Goal: Task Accomplishment & Management: Manage account settings

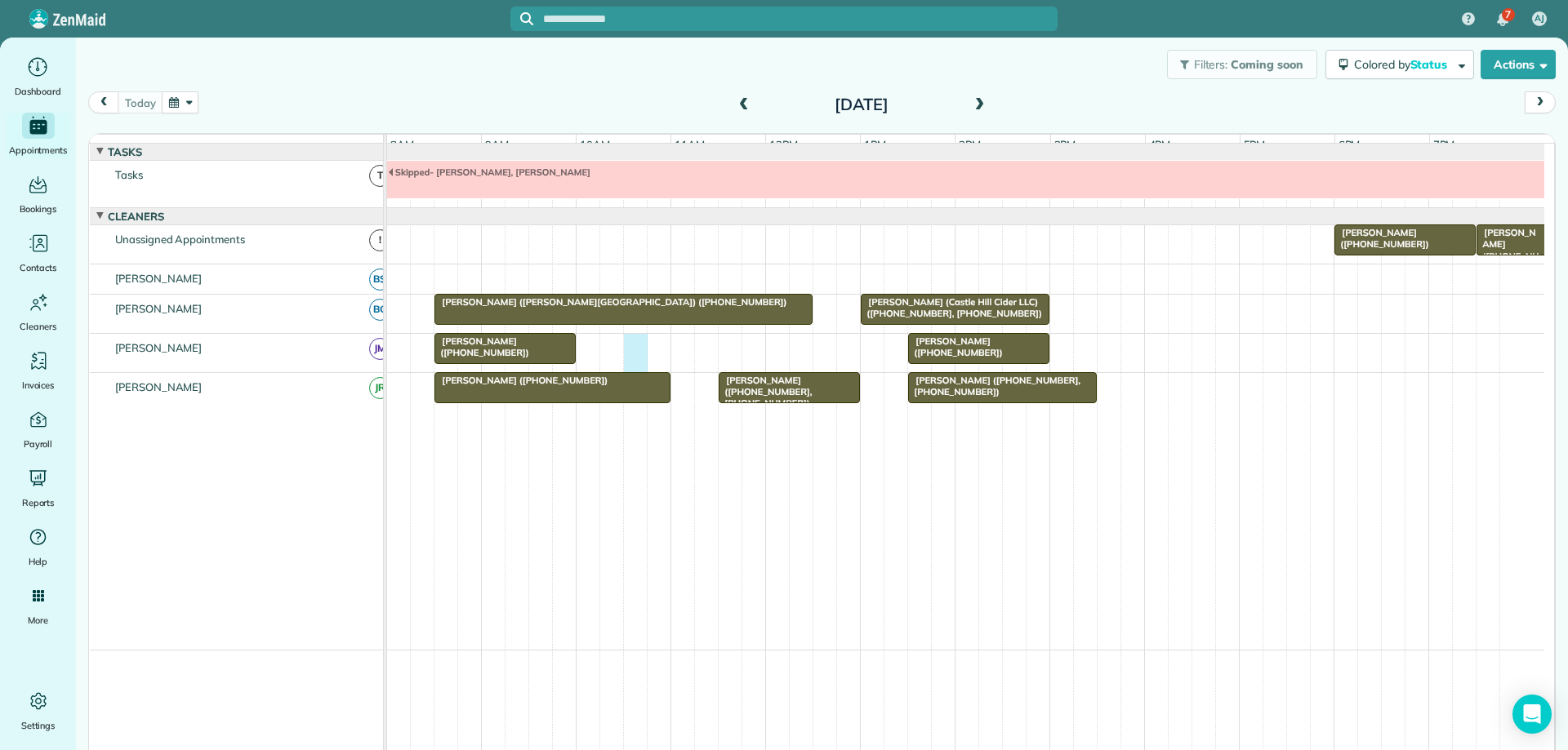
click at [626, 352] on div "Matthew Christensen (+15408096023) Erin Sytov (+14438412814)" at bounding box center [965, 352] width 1157 height 39
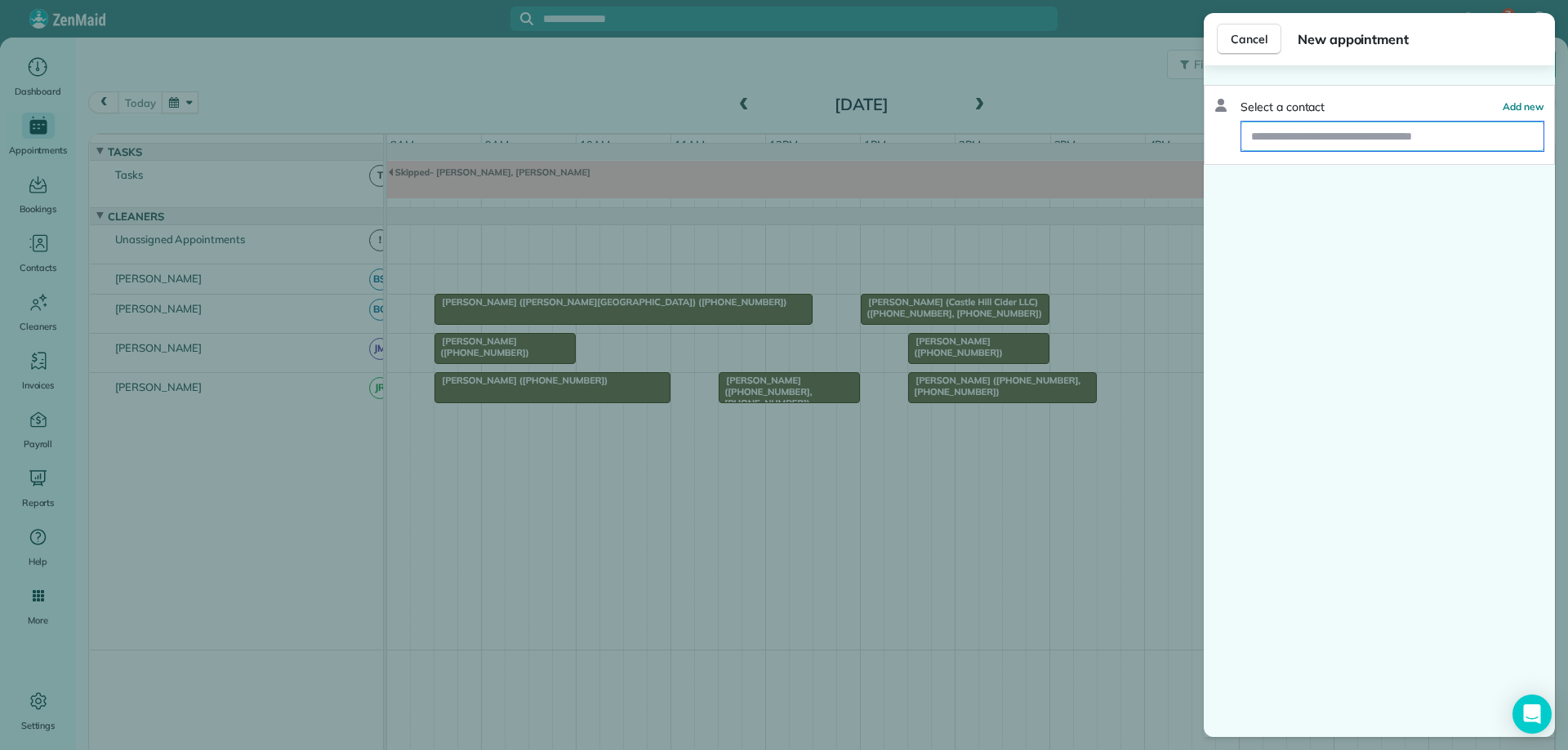
click at [1474, 136] on input "text" at bounding box center [1393, 136] width 302 height 30
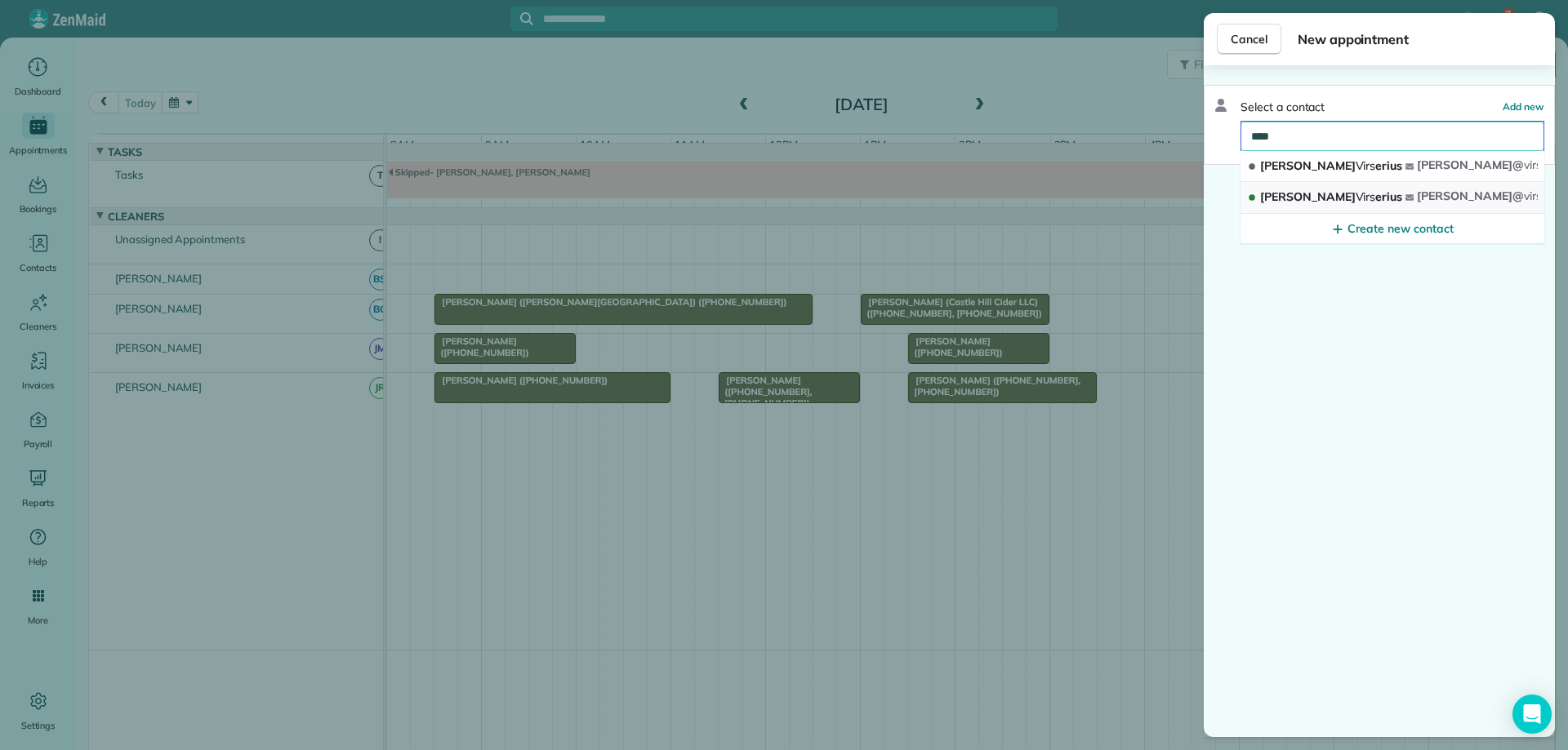
type input "****"
click at [1283, 198] on span "Therese Virs erius" at bounding box center [1330, 197] width 142 height 15
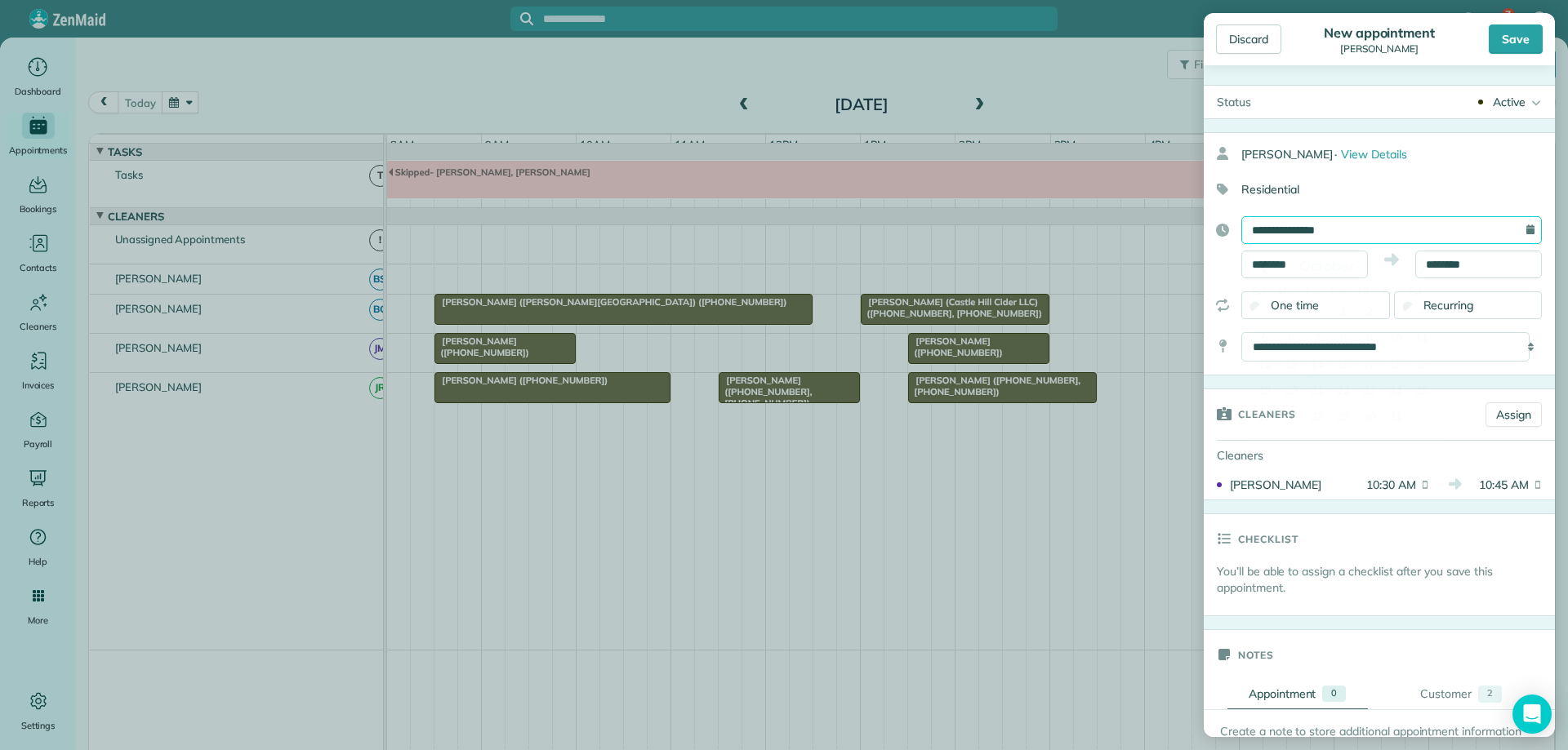
click at [1352, 230] on input "**********" at bounding box center [1392, 230] width 300 height 28
click at [1087, 73] on body "7 AJ Dashboard Appointments Bookings Contacts Cleaners Invoices Payroll Reports…" at bounding box center [784, 375] width 1568 height 750
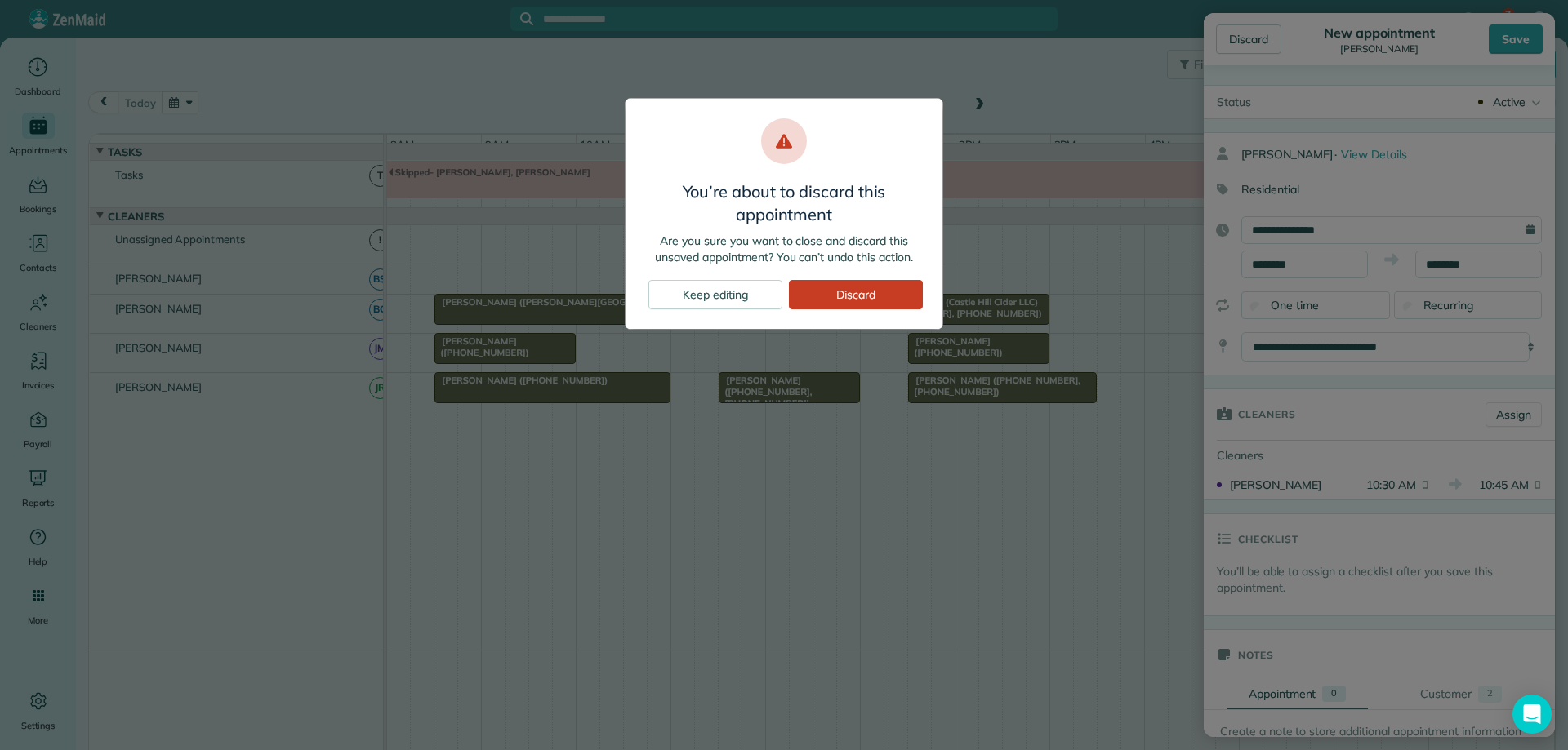
click at [1084, 73] on div "You’re about to discard this appointment Are you sure you want to close and dis…" at bounding box center [784, 375] width 1568 height 750
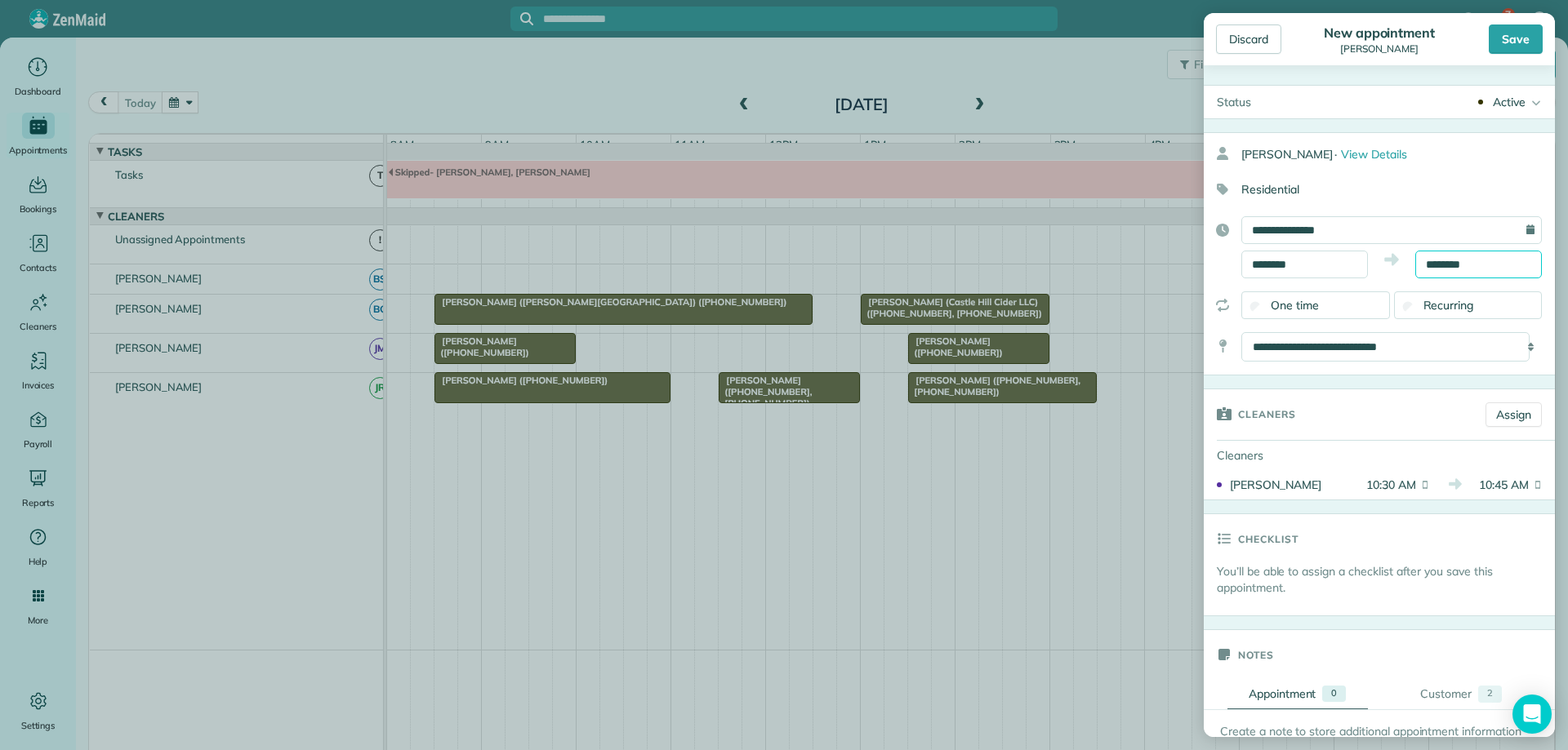
click at [1434, 259] on input "********" at bounding box center [1479, 265] width 126 height 28
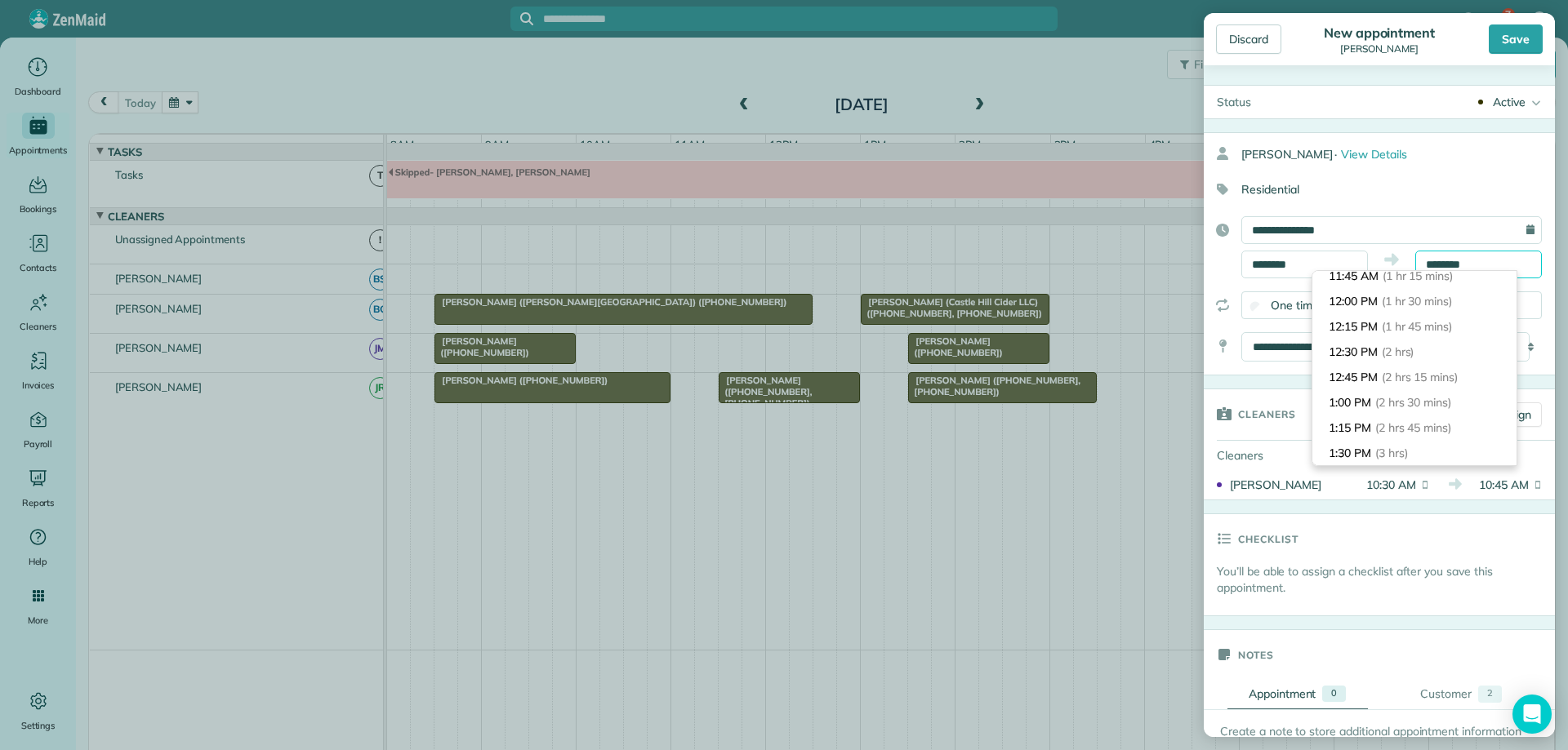
scroll to position [163, 0]
type input "*******"
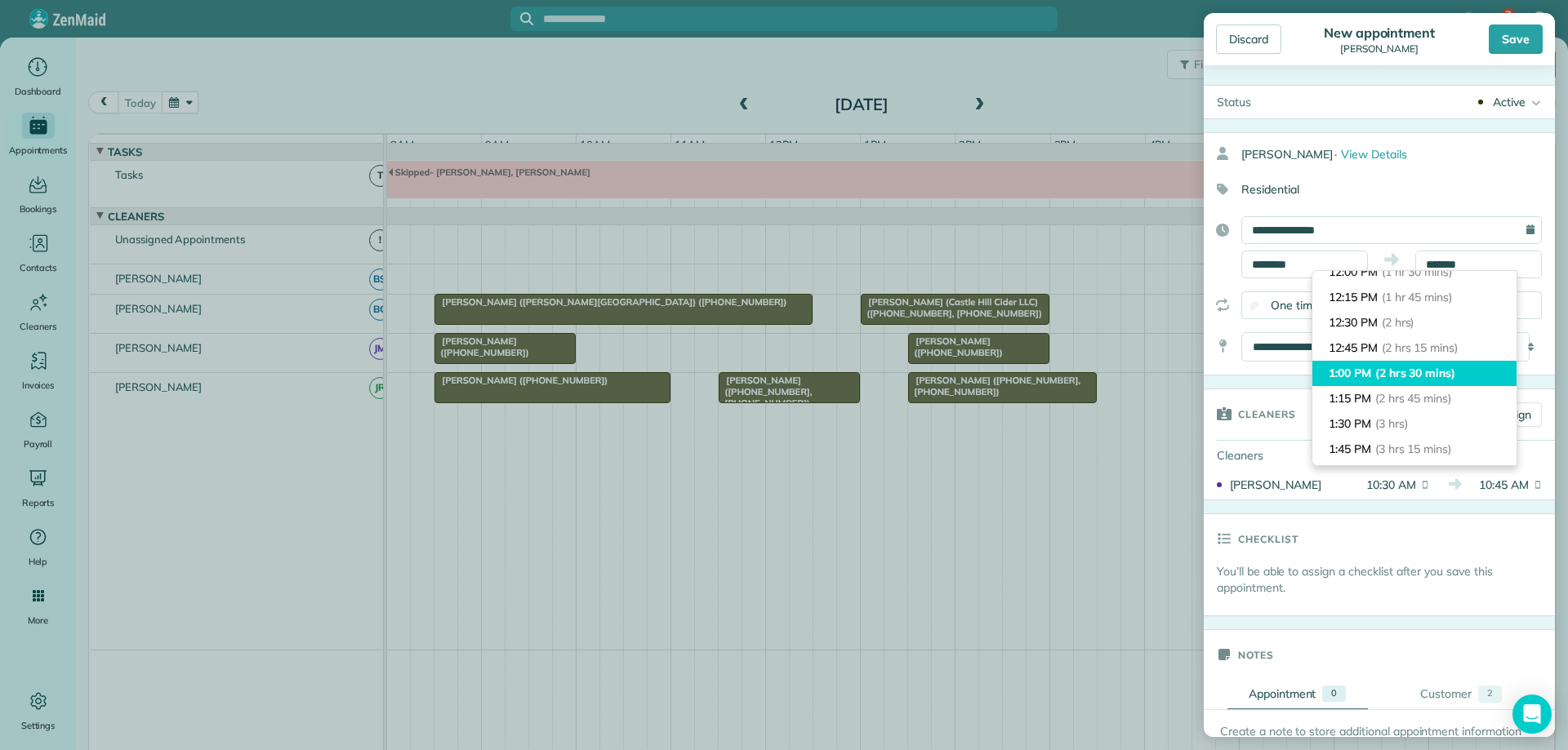
click at [1417, 375] on span "(2 hrs 30 mins)" at bounding box center [1415, 373] width 80 height 15
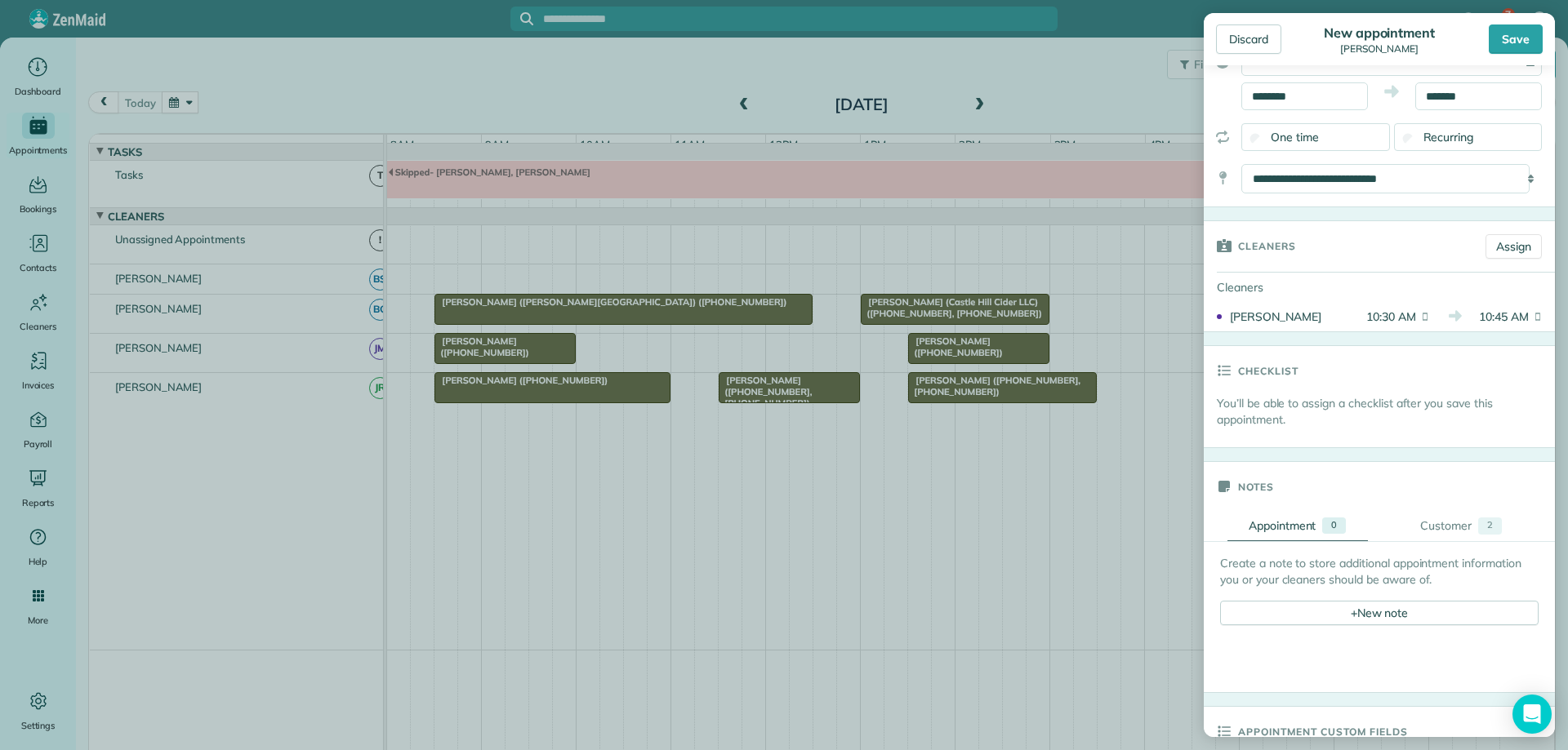
scroll to position [0, 0]
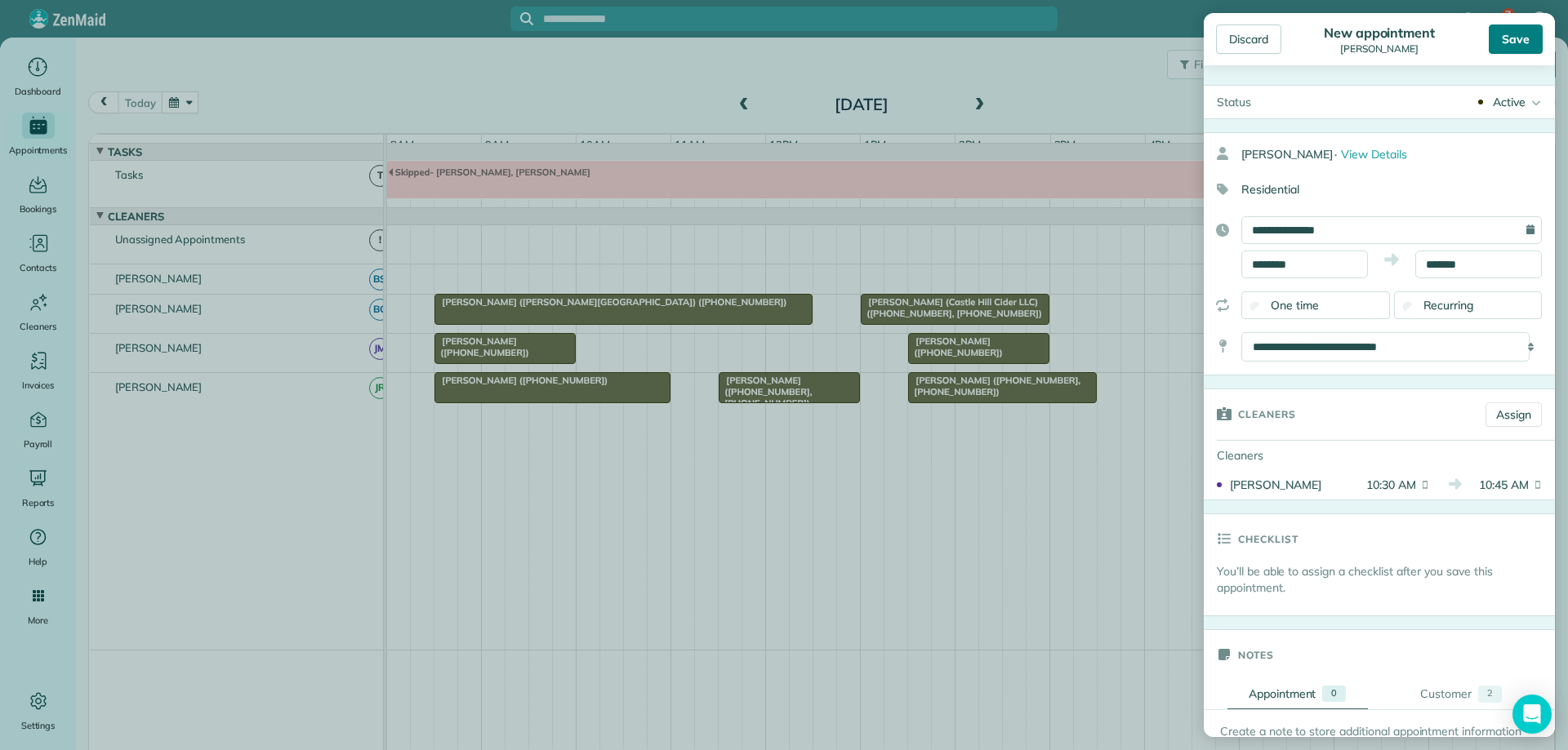
click at [1522, 34] on div "Save" at bounding box center [1516, 39] width 54 height 30
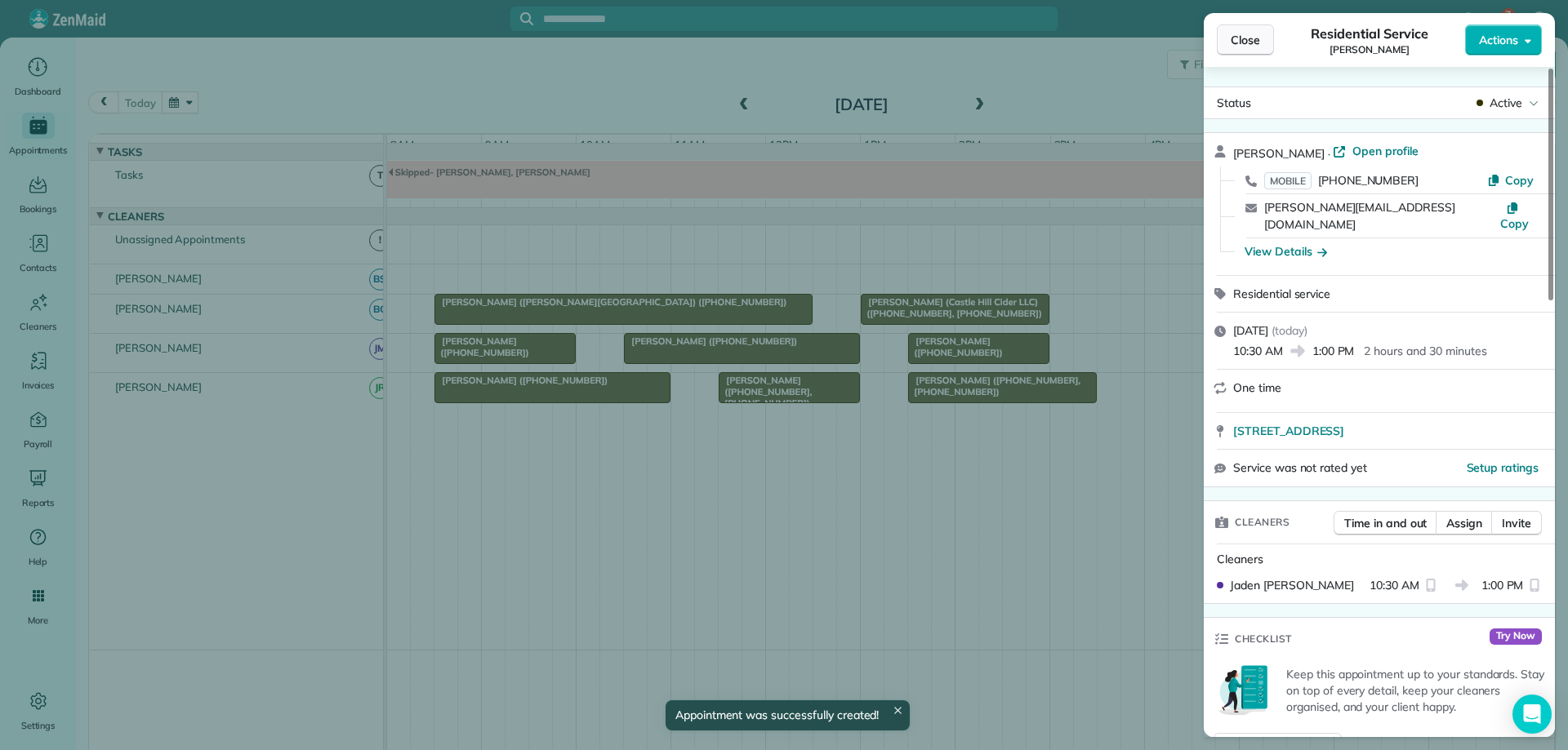
click at [1246, 44] on span "Close" at bounding box center [1246, 40] width 30 height 16
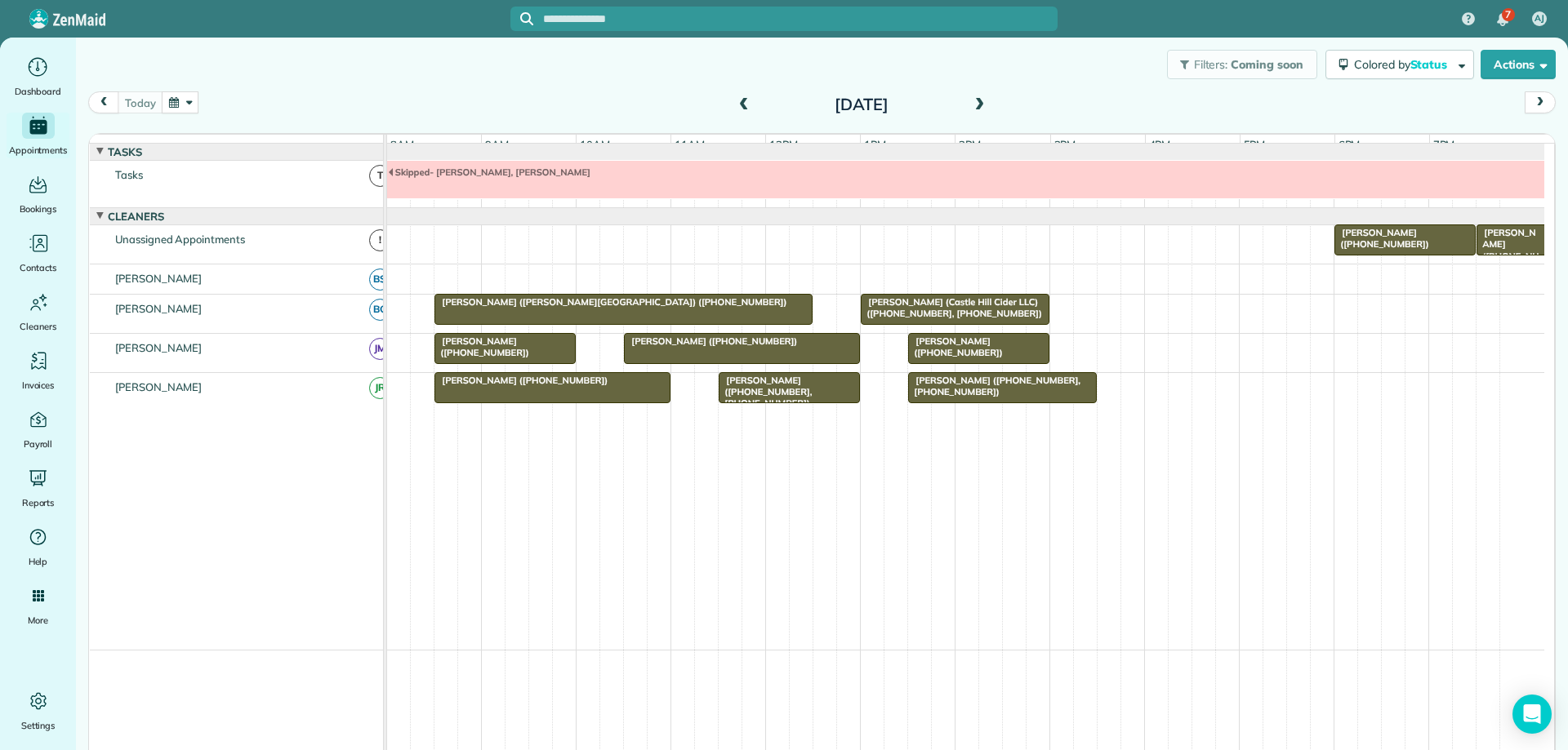
click at [668, 363] on div at bounding box center [742, 348] width 235 height 30
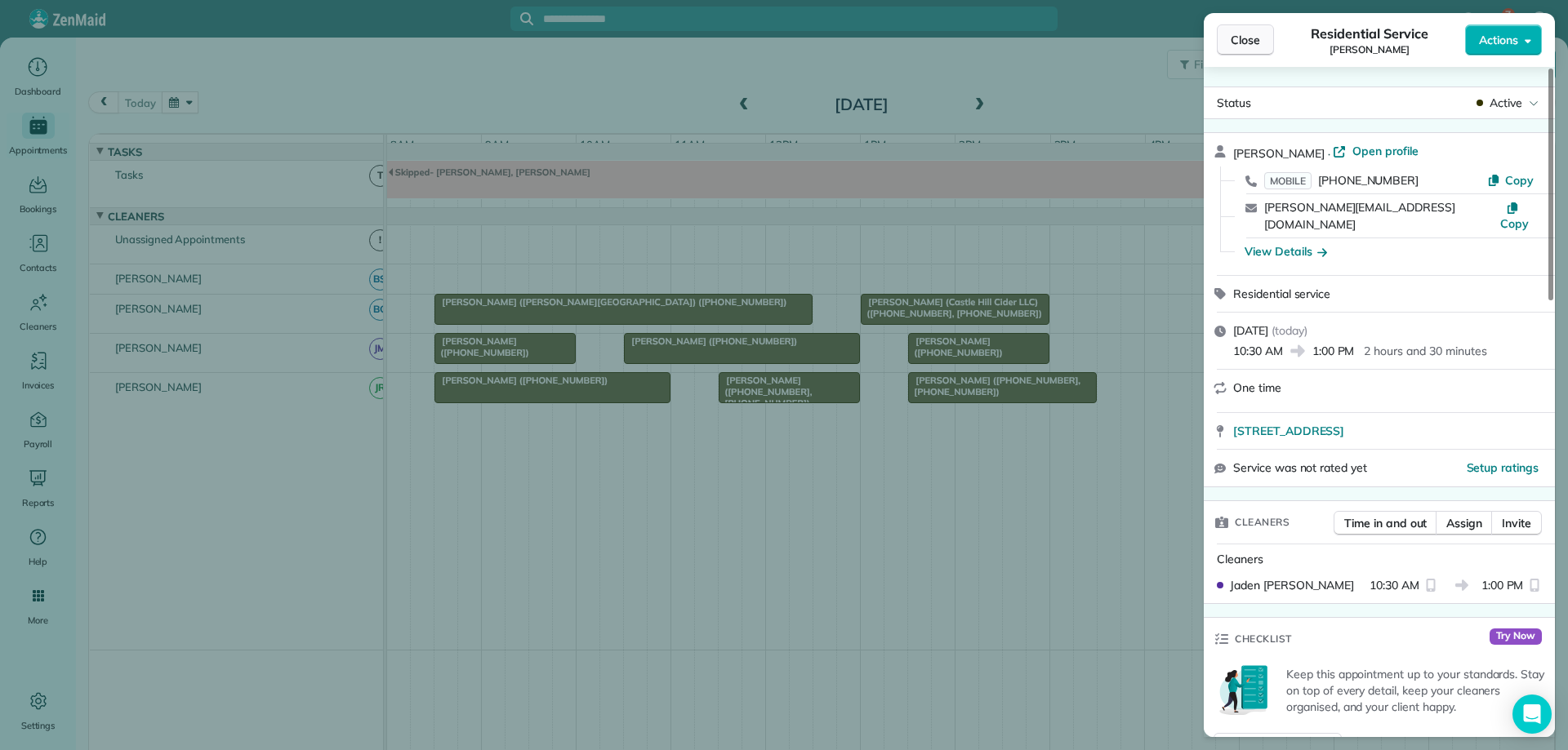
click at [1240, 40] on span "Close" at bounding box center [1246, 40] width 30 height 16
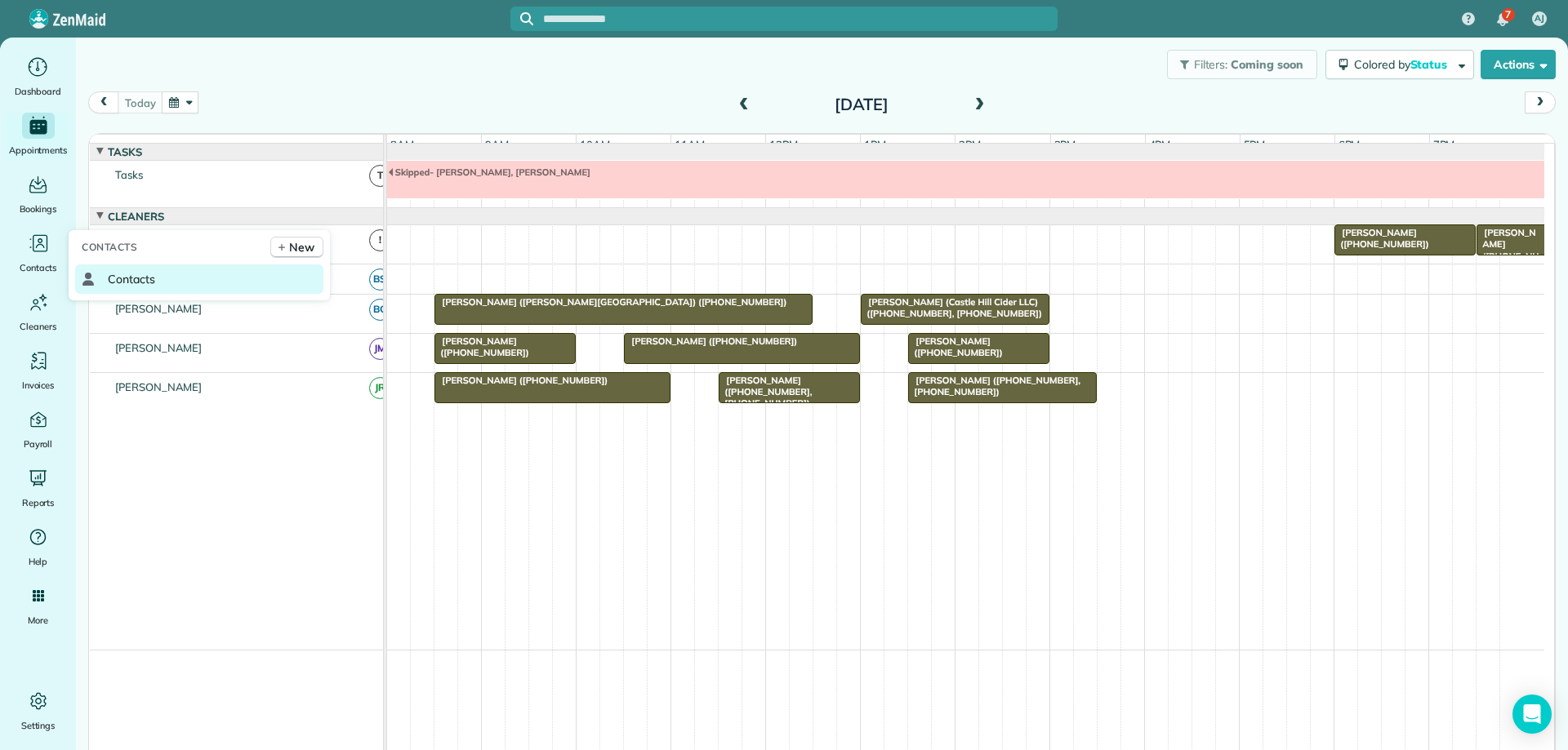
click at [148, 280] on span "Contacts" at bounding box center [131, 280] width 48 height 16
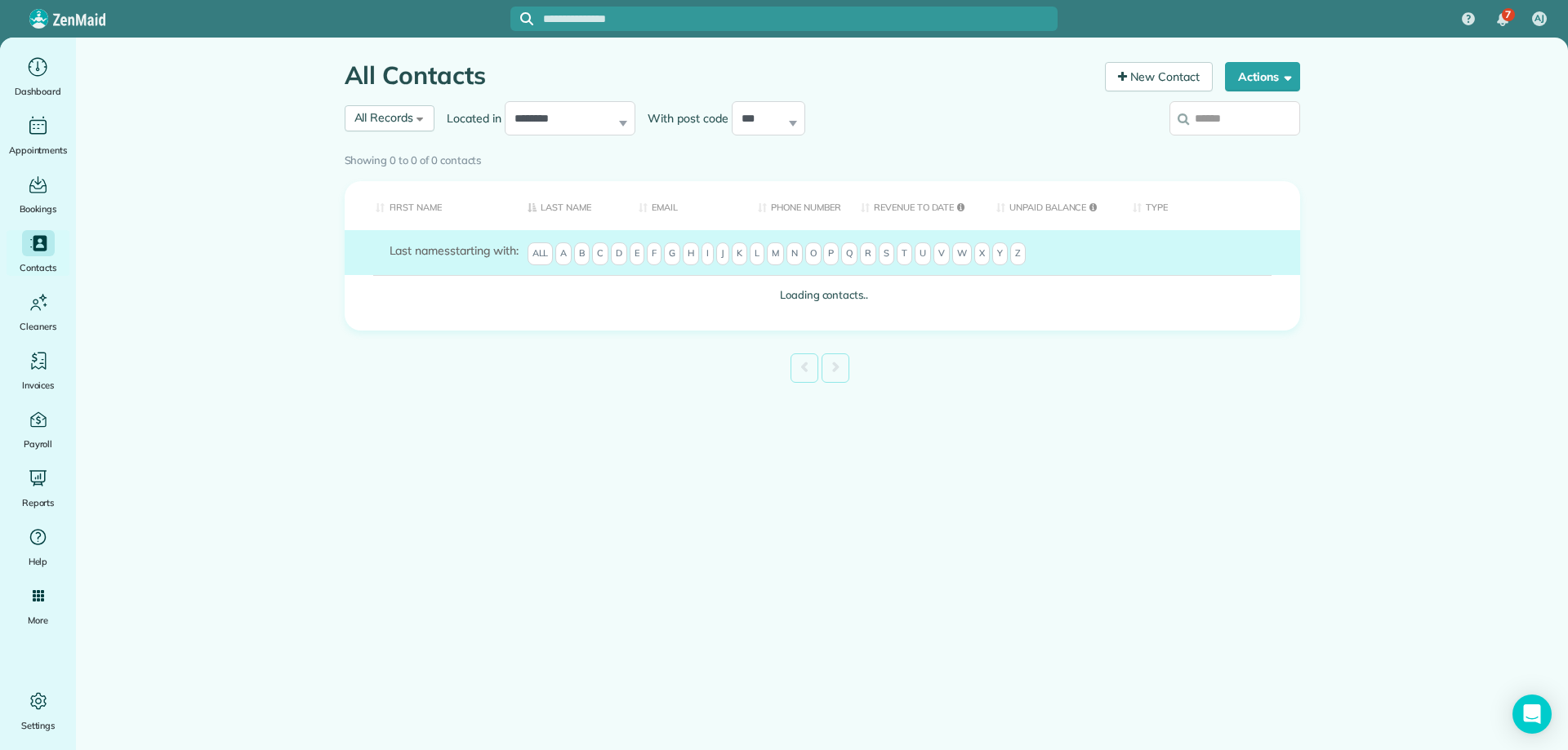
click at [1223, 115] on input "search" at bounding box center [1234, 118] width 130 height 34
type input "*******"
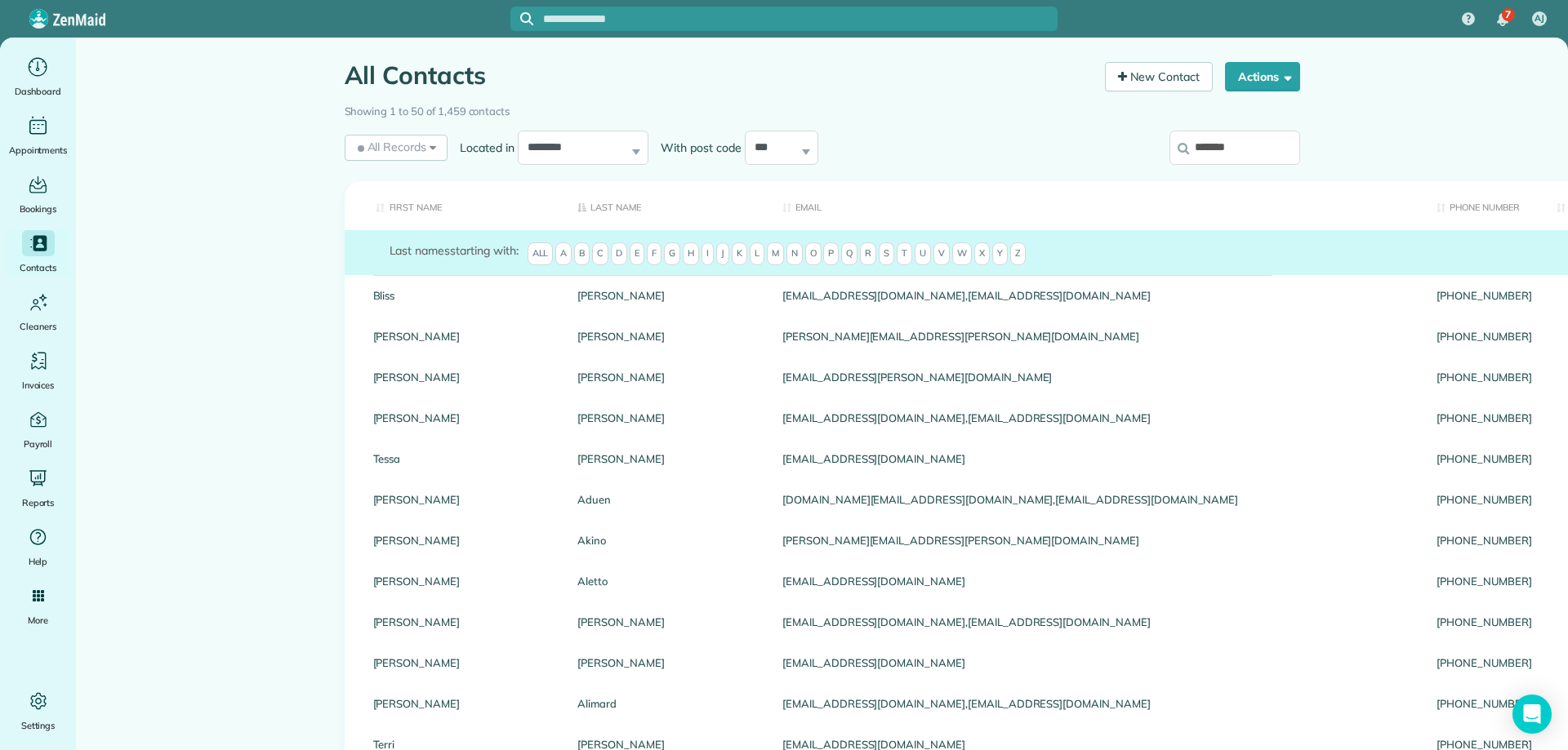
click at [1251, 154] on input "*******" at bounding box center [1234, 148] width 130 height 34
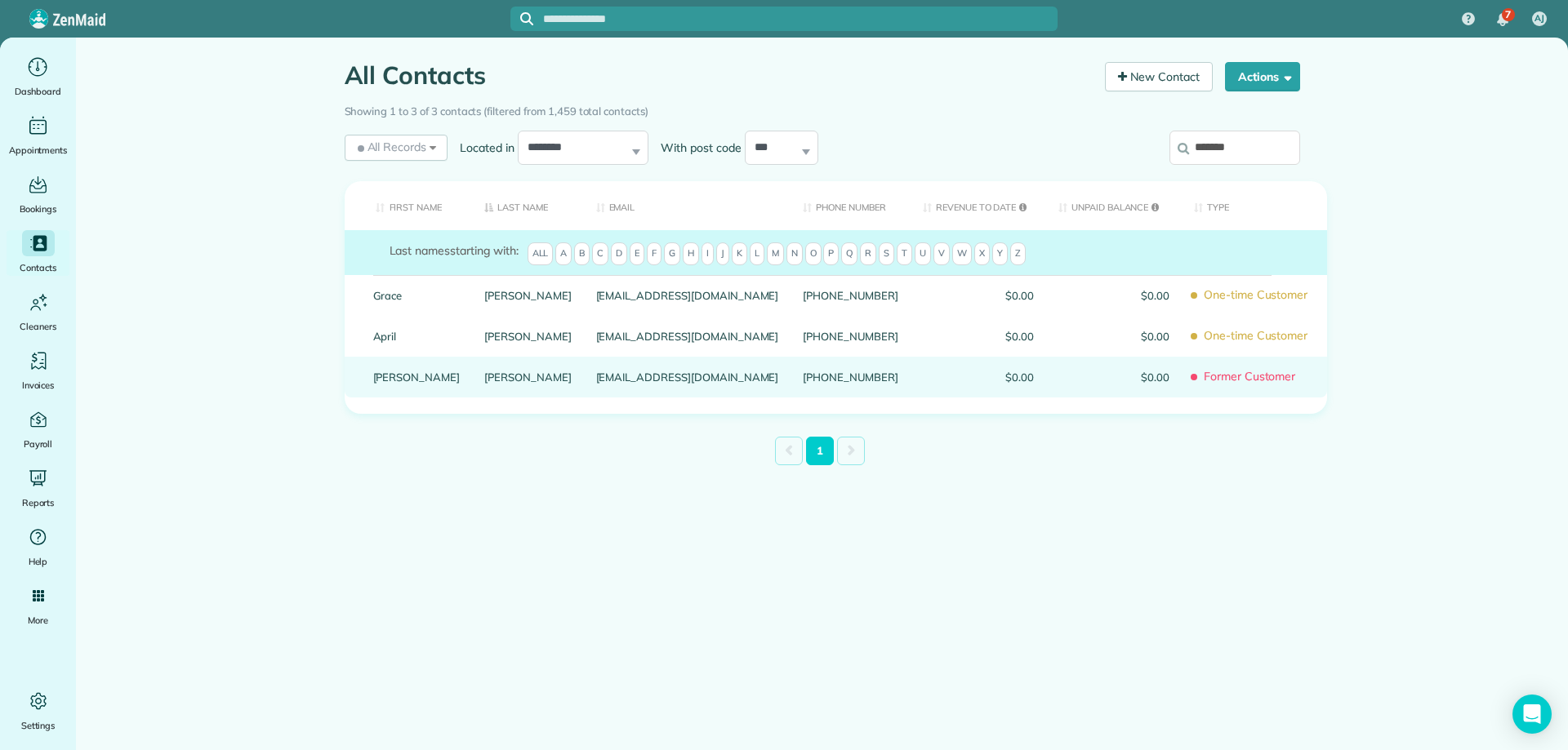
click at [484, 383] on link "[PERSON_NAME]" at bounding box center [527, 377] width 88 height 11
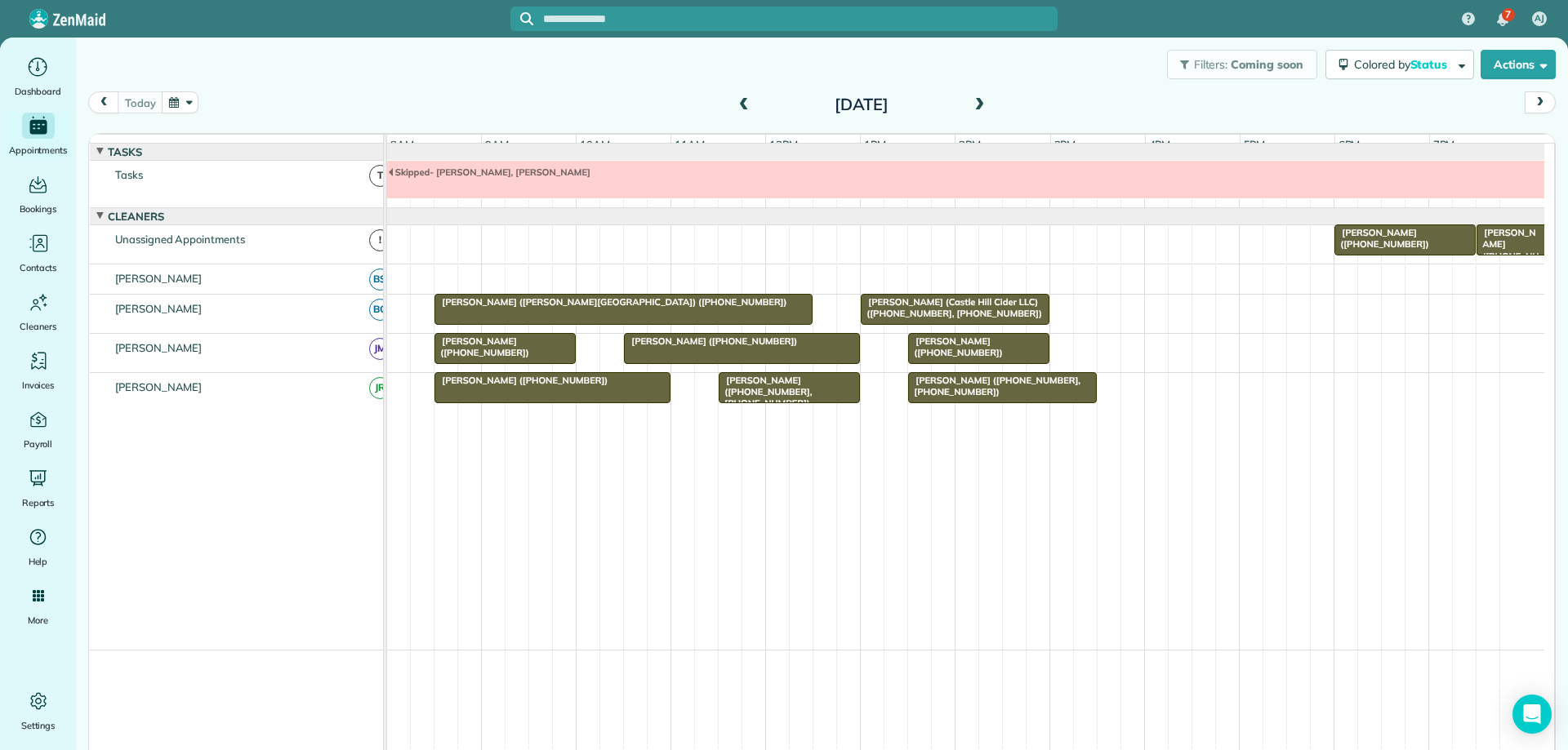
click at [178, 100] on button "button" at bounding box center [180, 102] width 38 height 22
click at [350, 206] on link "17" at bounding box center [351, 213] width 26 height 26
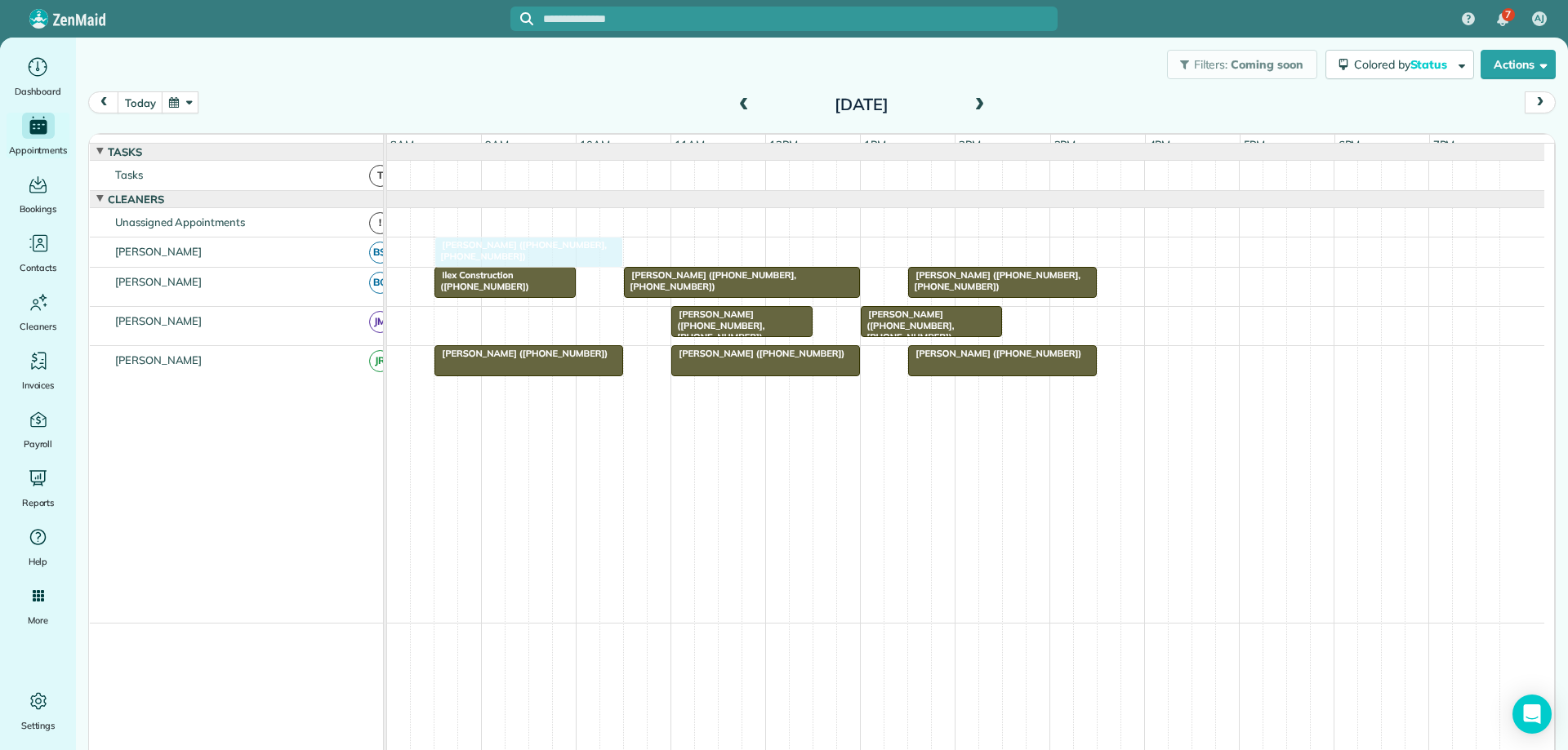
drag, startPoint x: 535, startPoint y: 336, endPoint x: 531, endPoint y: 264, distance: 72.1
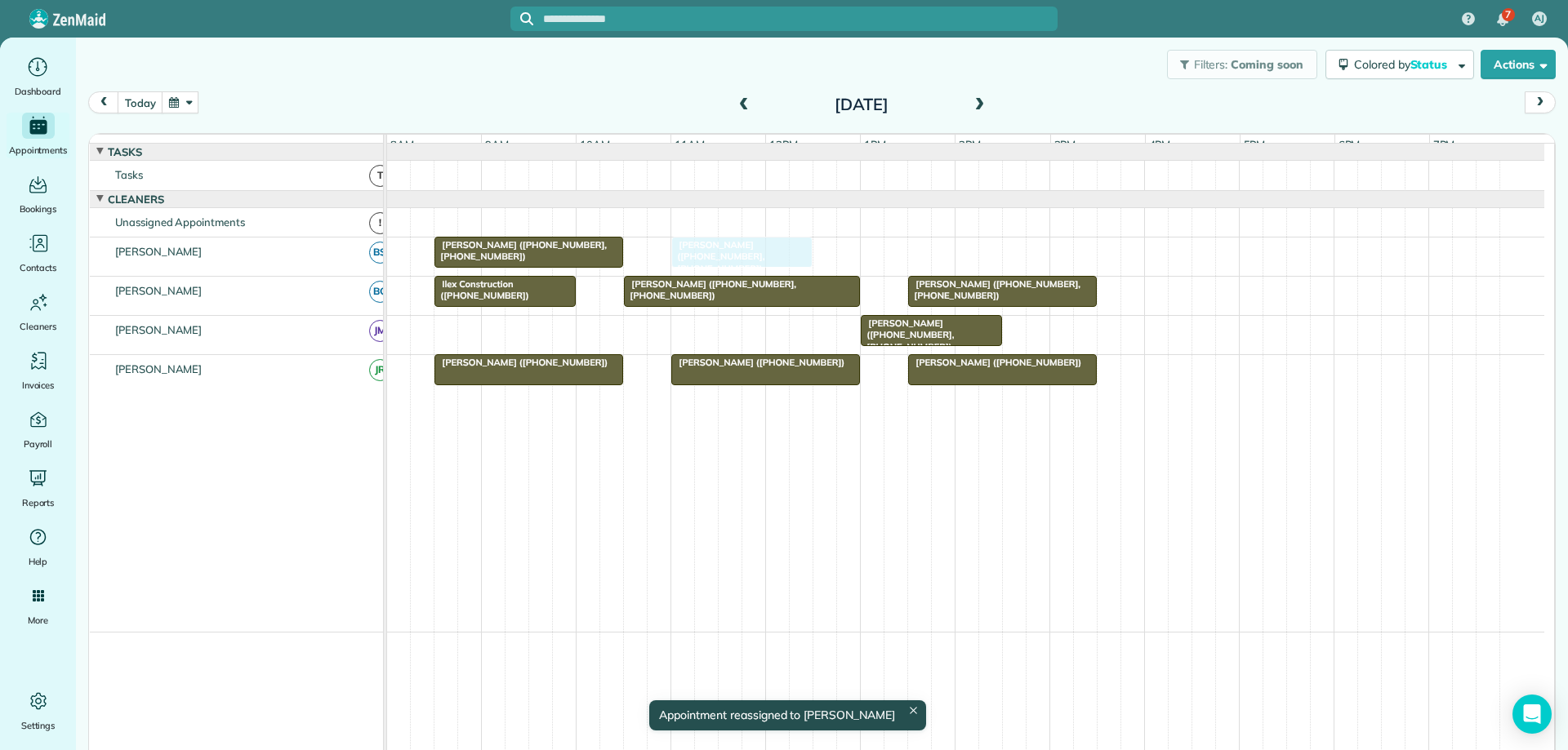
drag, startPoint x: 700, startPoint y: 340, endPoint x: 696, endPoint y: 279, distance: 61.1
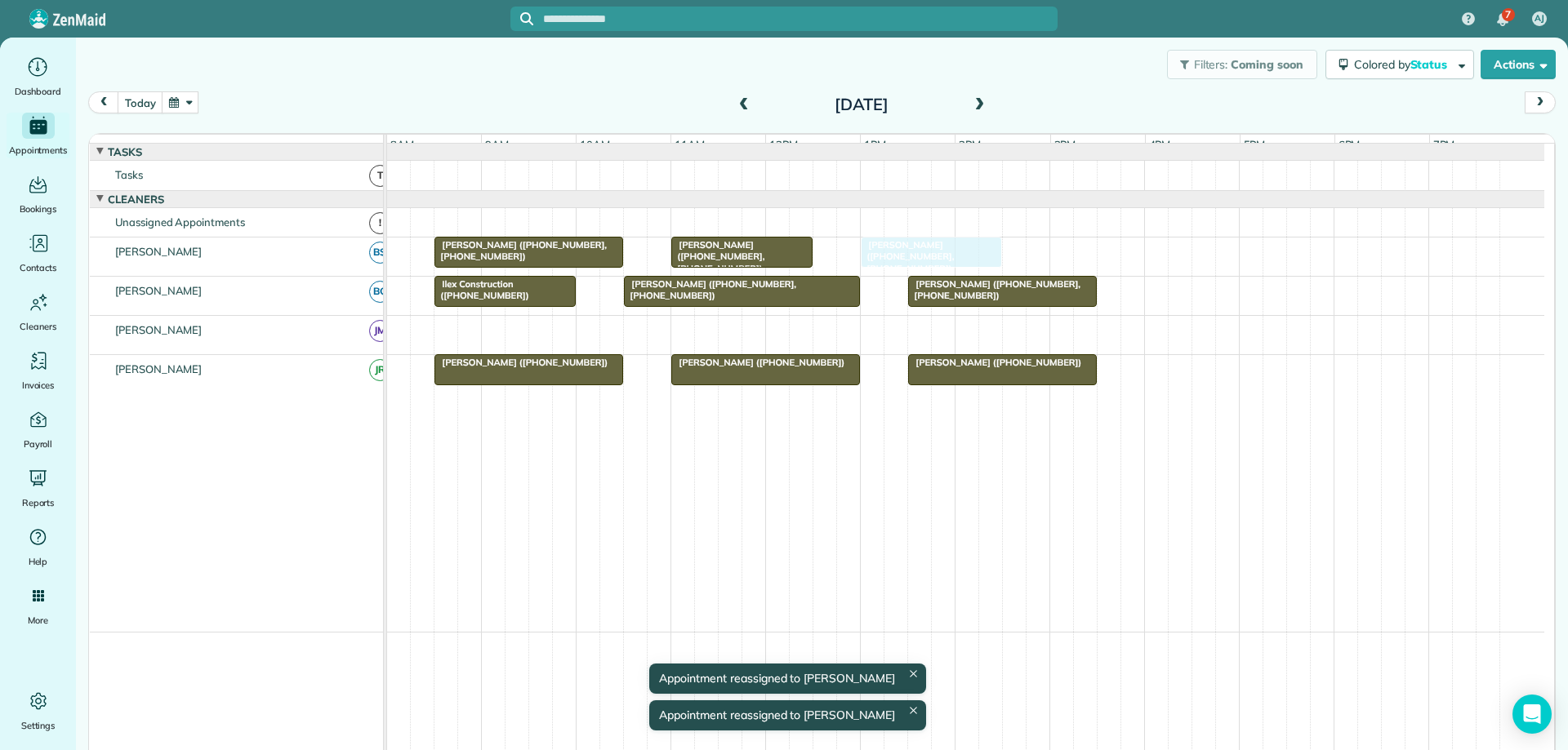
drag, startPoint x: 873, startPoint y: 341, endPoint x: 874, endPoint y: 276, distance: 65.0
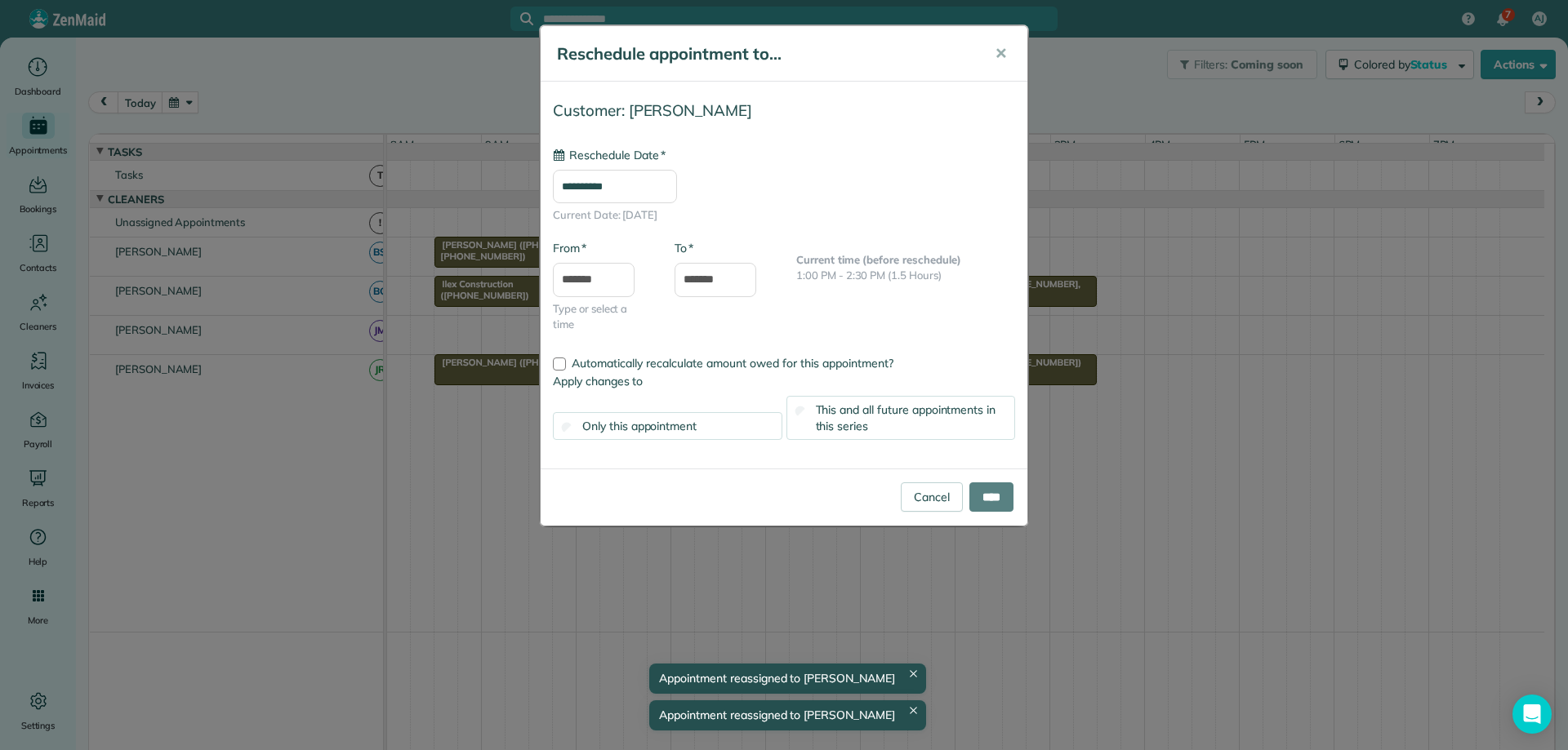
type input "**********"
click at [985, 492] on input "****" at bounding box center [991, 497] width 44 height 30
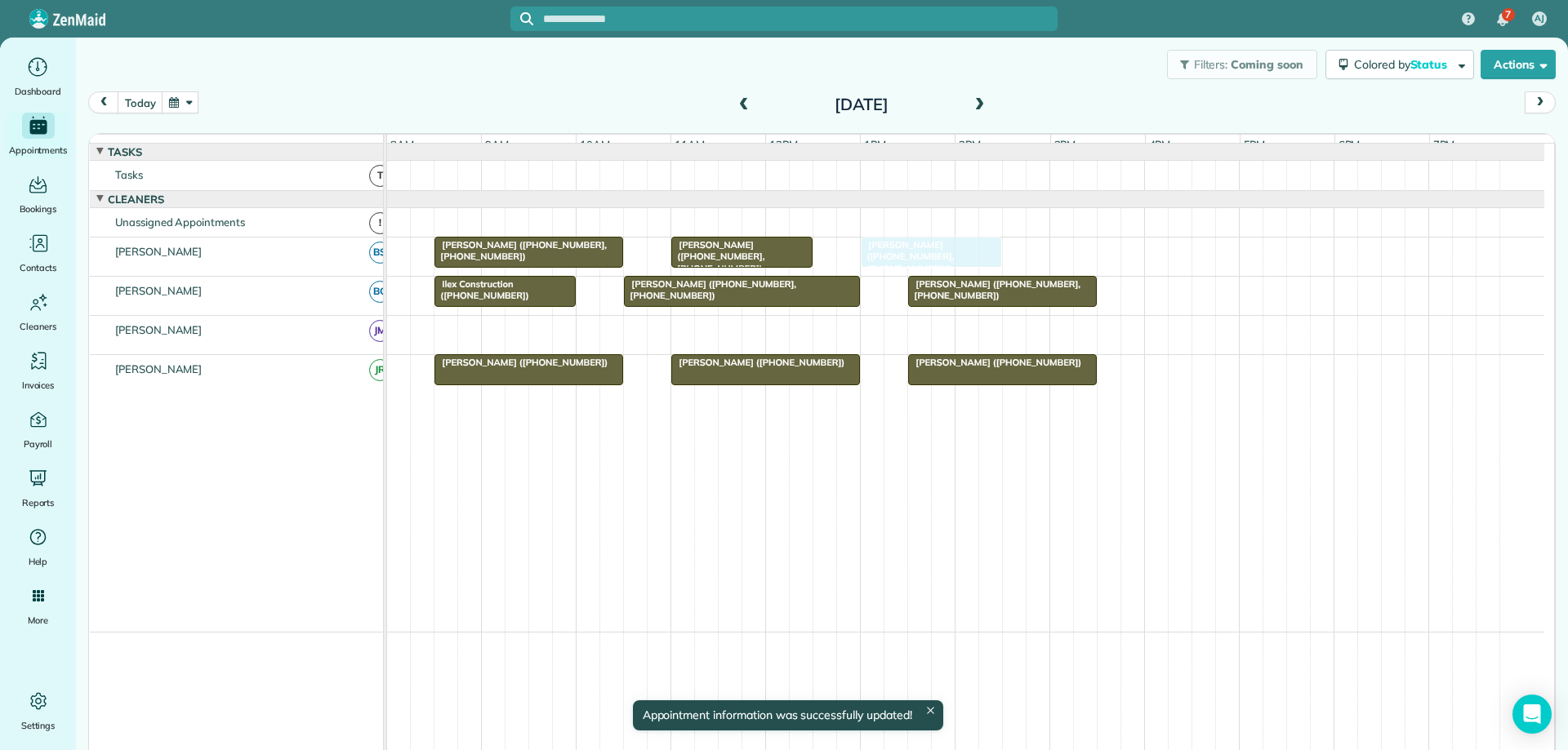
drag, startPoint x: 900, startPoint y: 339, endPoint x: 905, endPoint y: 280, distance: 59.2
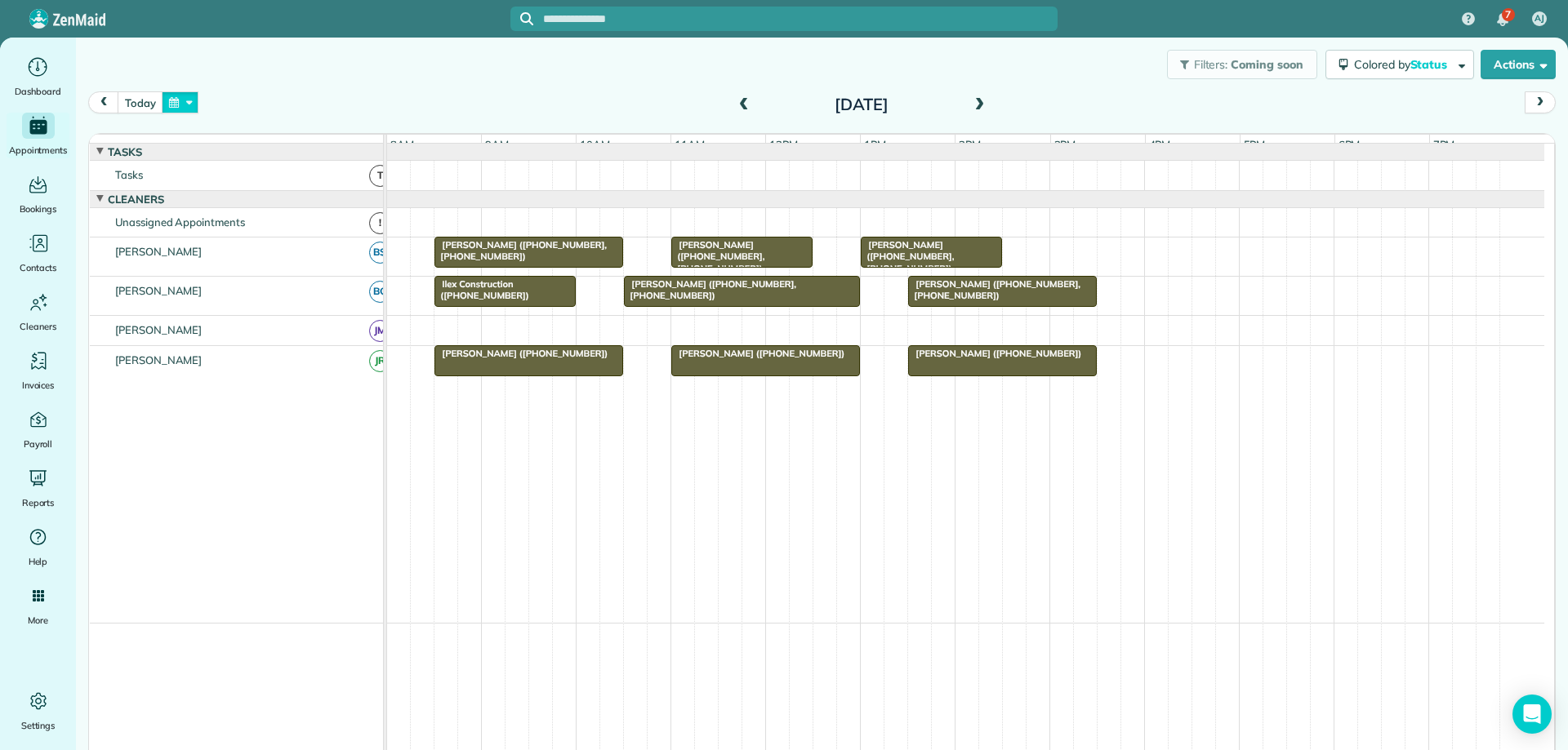
click at [170, 96] on button "button" at bounding box center [180, 102] width 38 height 22
click at [155, 99] on button "today" at bounding box center [139, 102] width 45 height 22
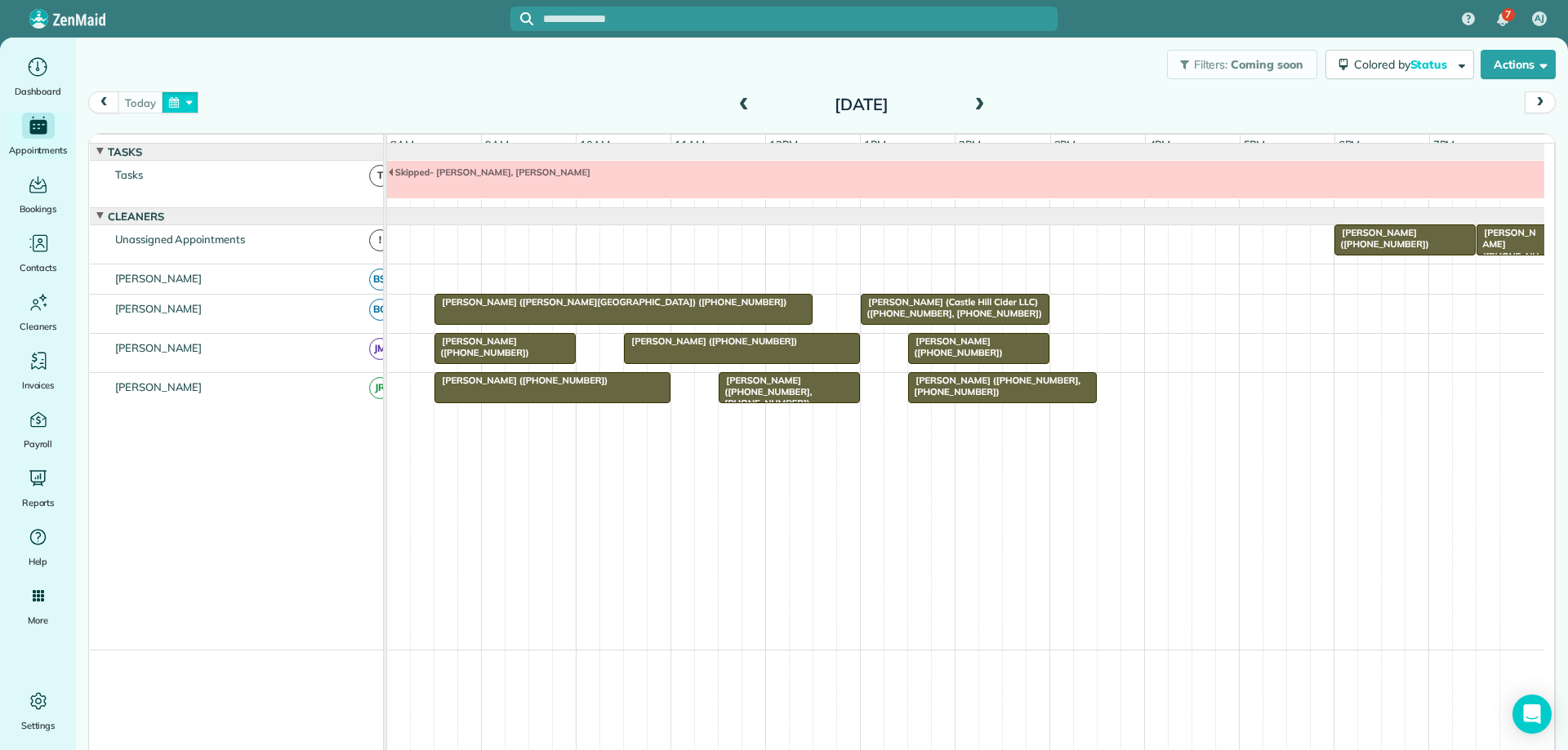
click at [183, 100] on button "button" at bounding box center [180, 102] width 38 height 22
click at [347, 211] on link "17" at bounding box center [351, 213] width 26 height 26
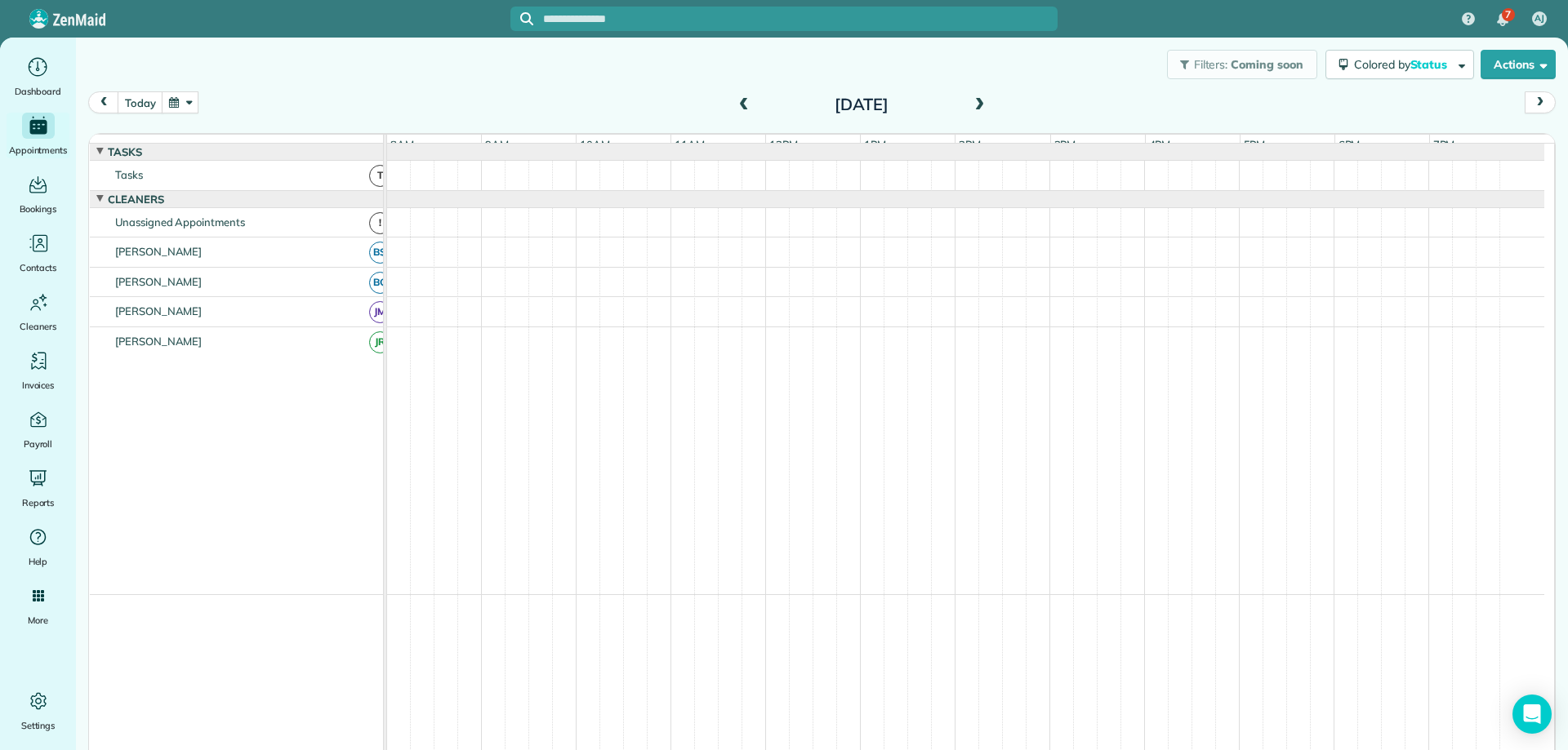
click at [183, 100] on button "button" at bounding box center [180, 102] width 38 height 22
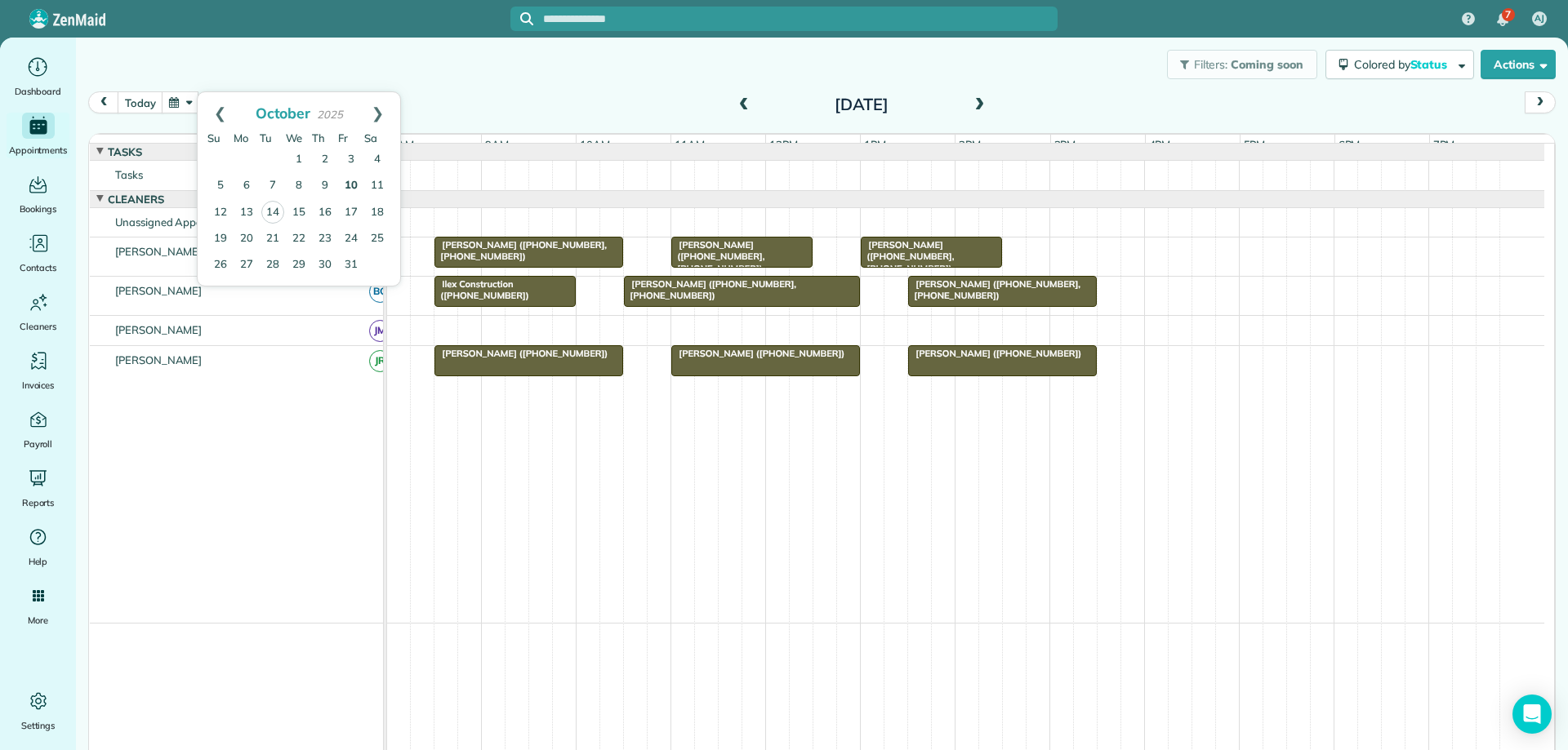
click at [353, 186] on link "10" at bounding box center [351, 186] width 26 height 26
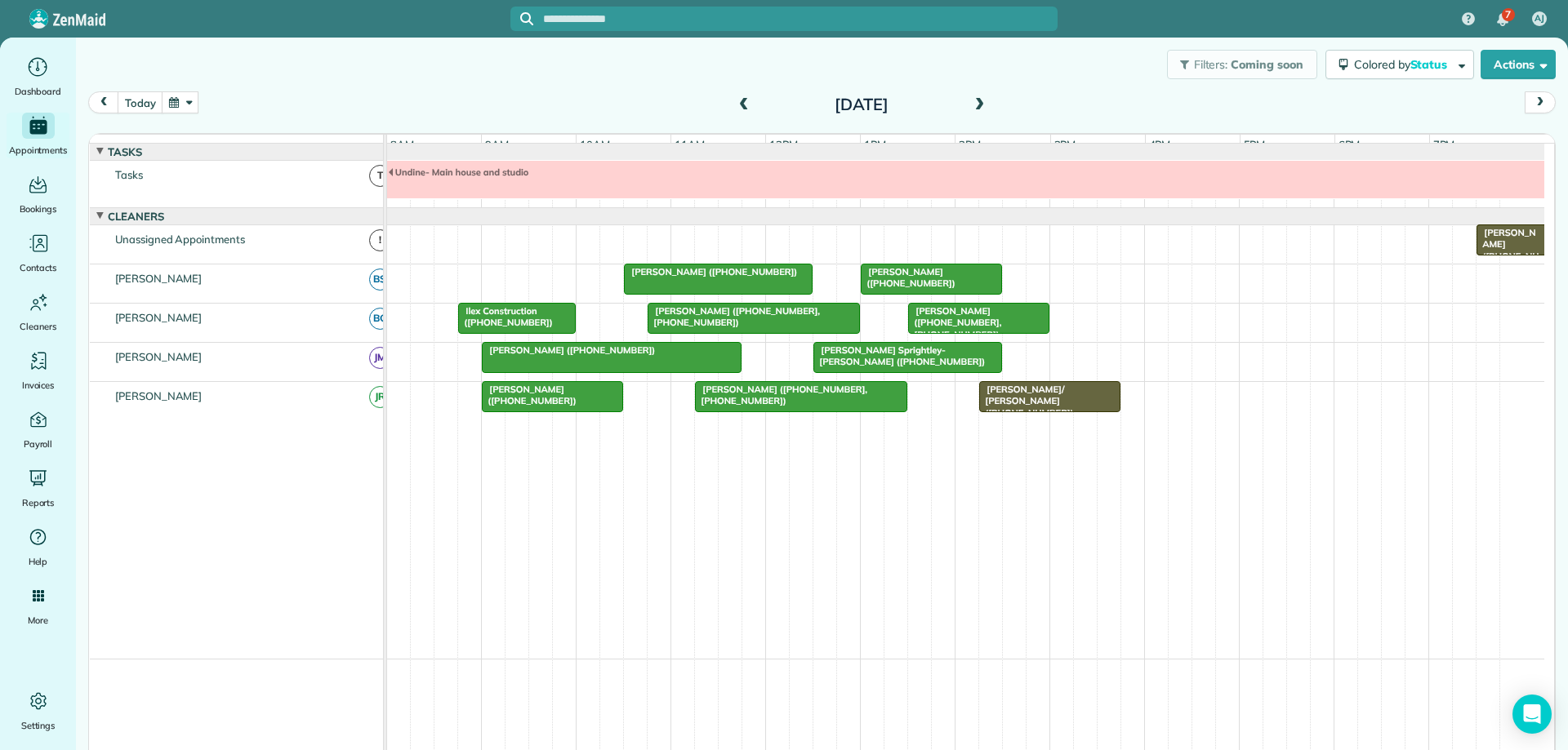
click at [1057, 404] on span "Linda/ Jerry Dixon (+14349792392)" at bounding box center [1026, 401] width 96 height 35
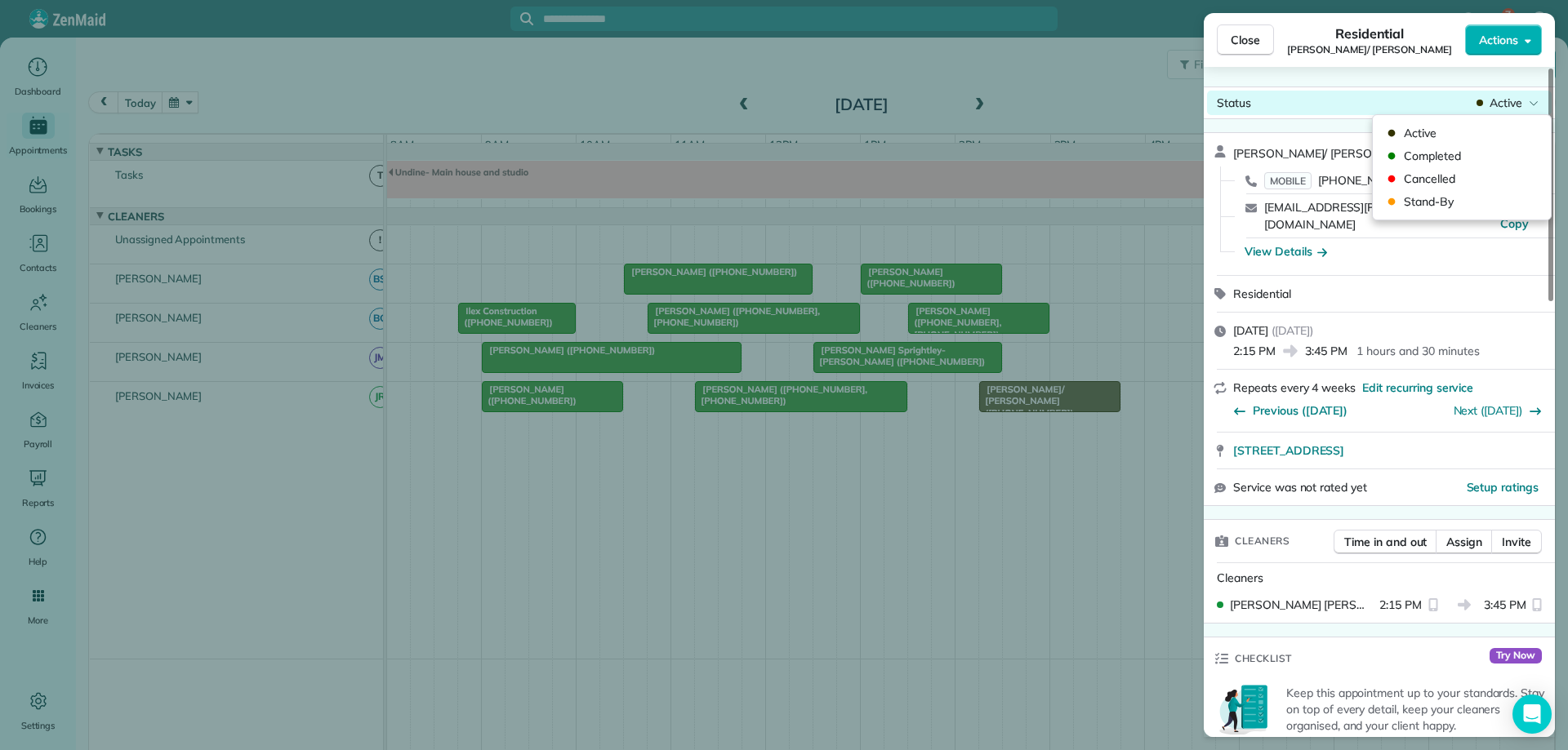
click at [1524, 94] on div "Status Active" at bounding box center [1379, 103] width 344 height 25
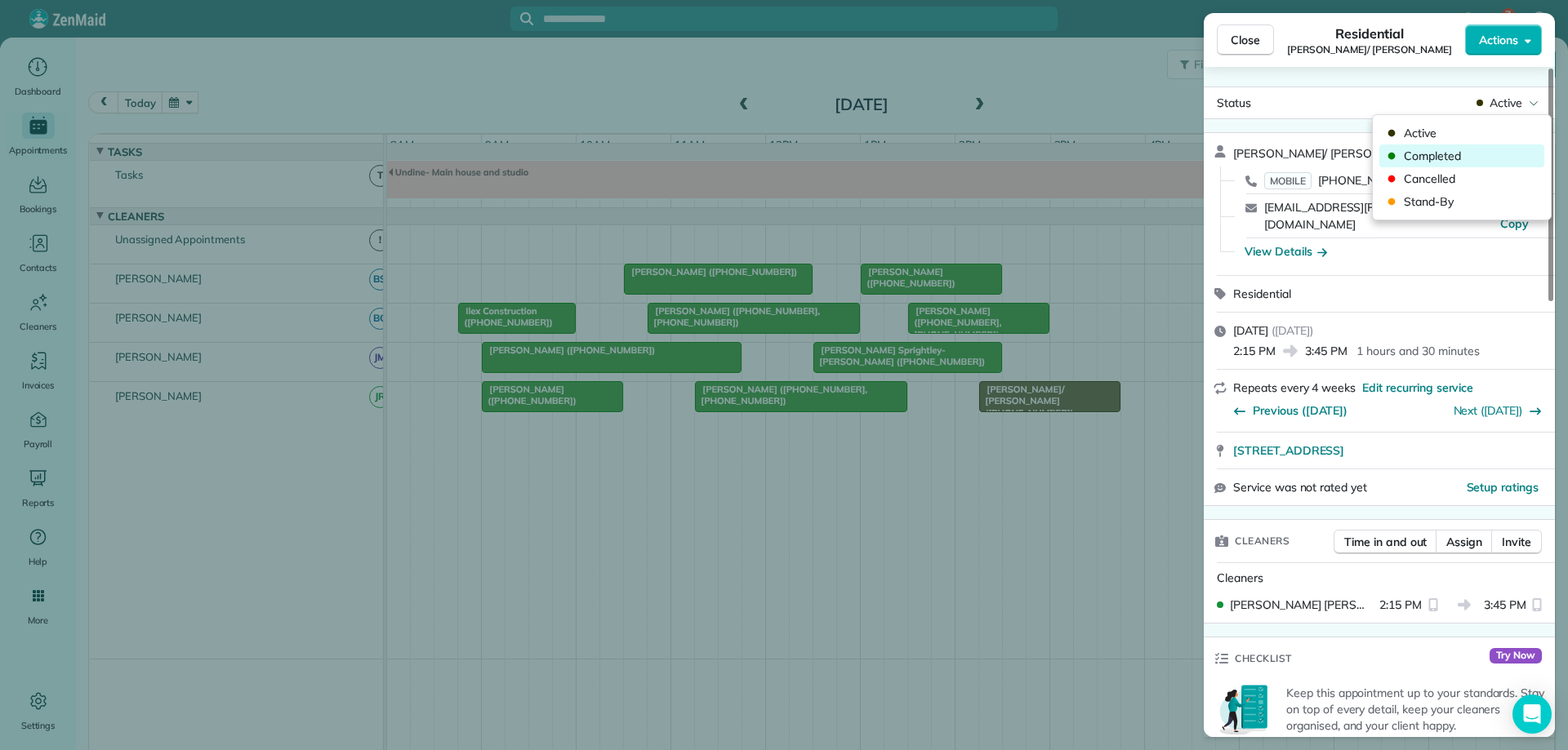
click at [1497, 148] on span "Completed" at bounding box center [1472, 156] width 137 height 16
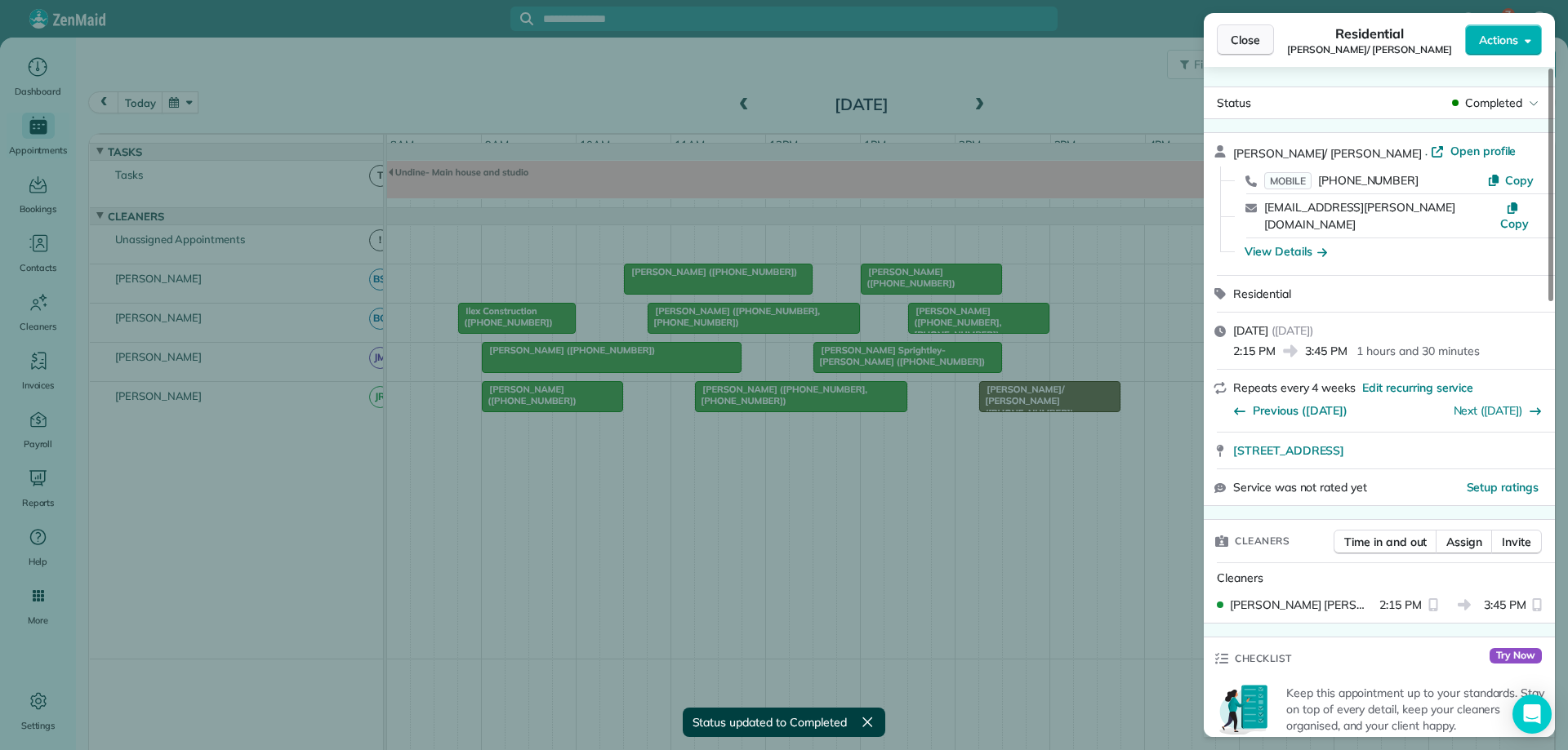
click at [1247, 40] on span "Close" at bounding box center [1246, 40] width 30 height 16
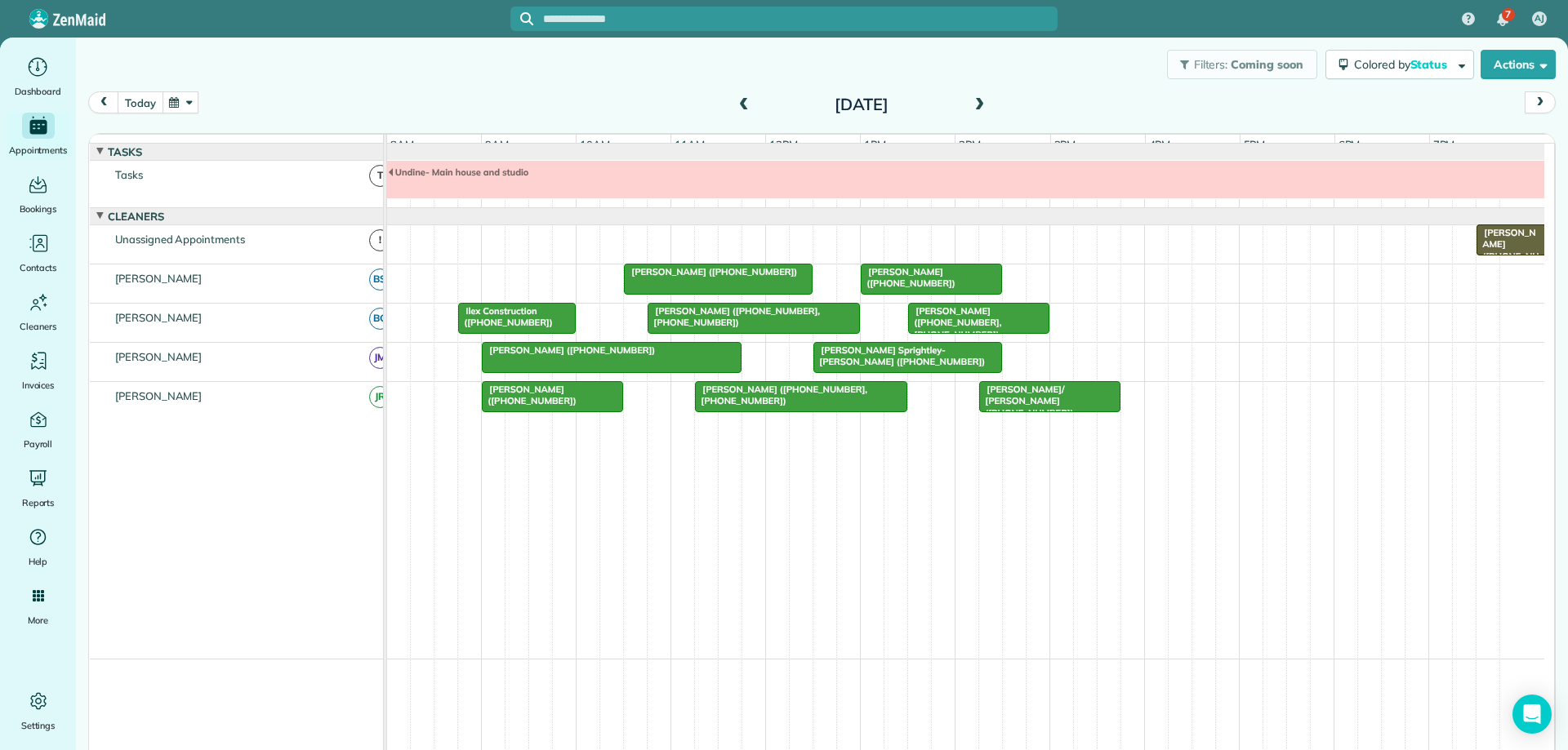
click at [133, 107] on button "today" at bounding box center [139, 102] width 45 height 22
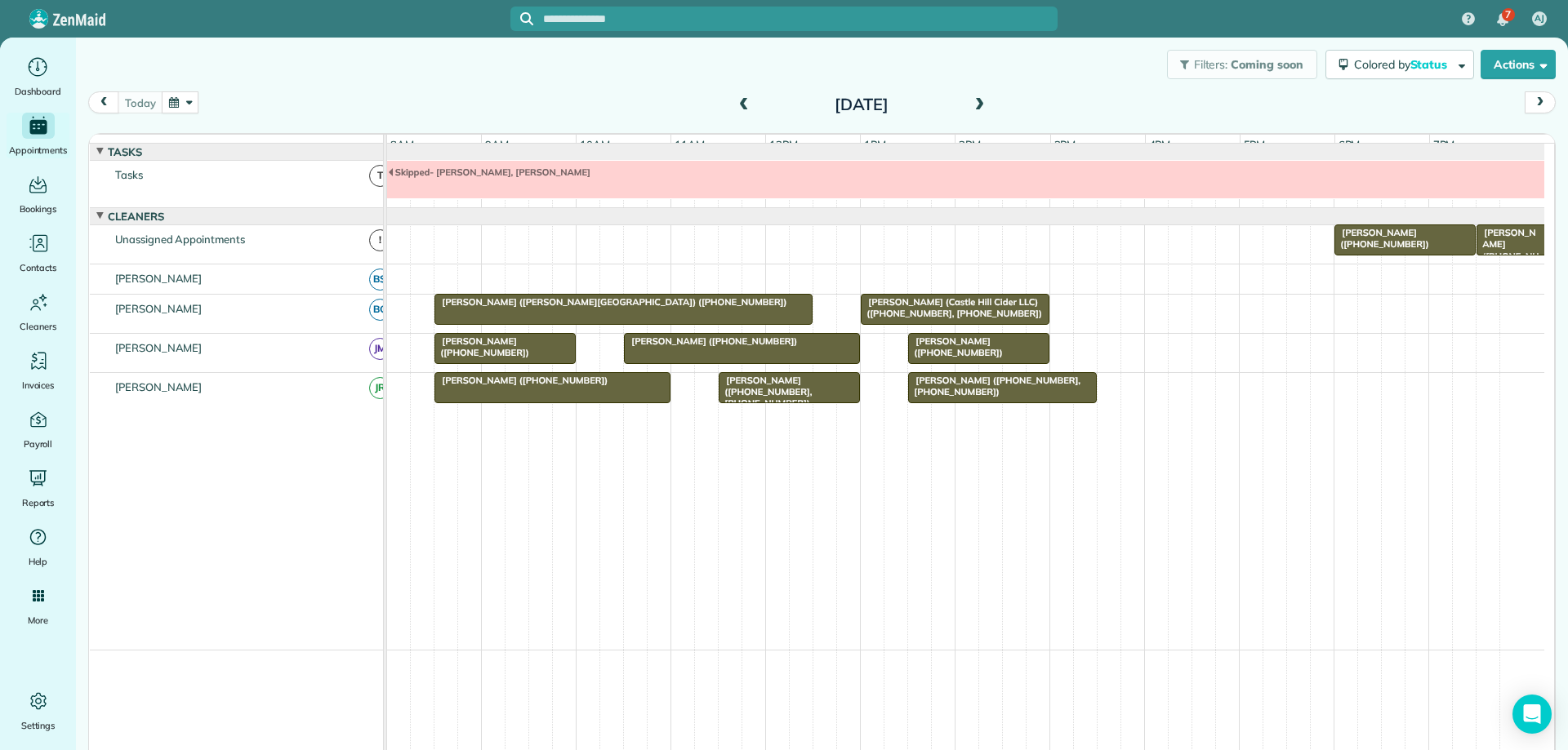
click at [974, 103] on span at bounding box center [979, 105] width 18 height 15
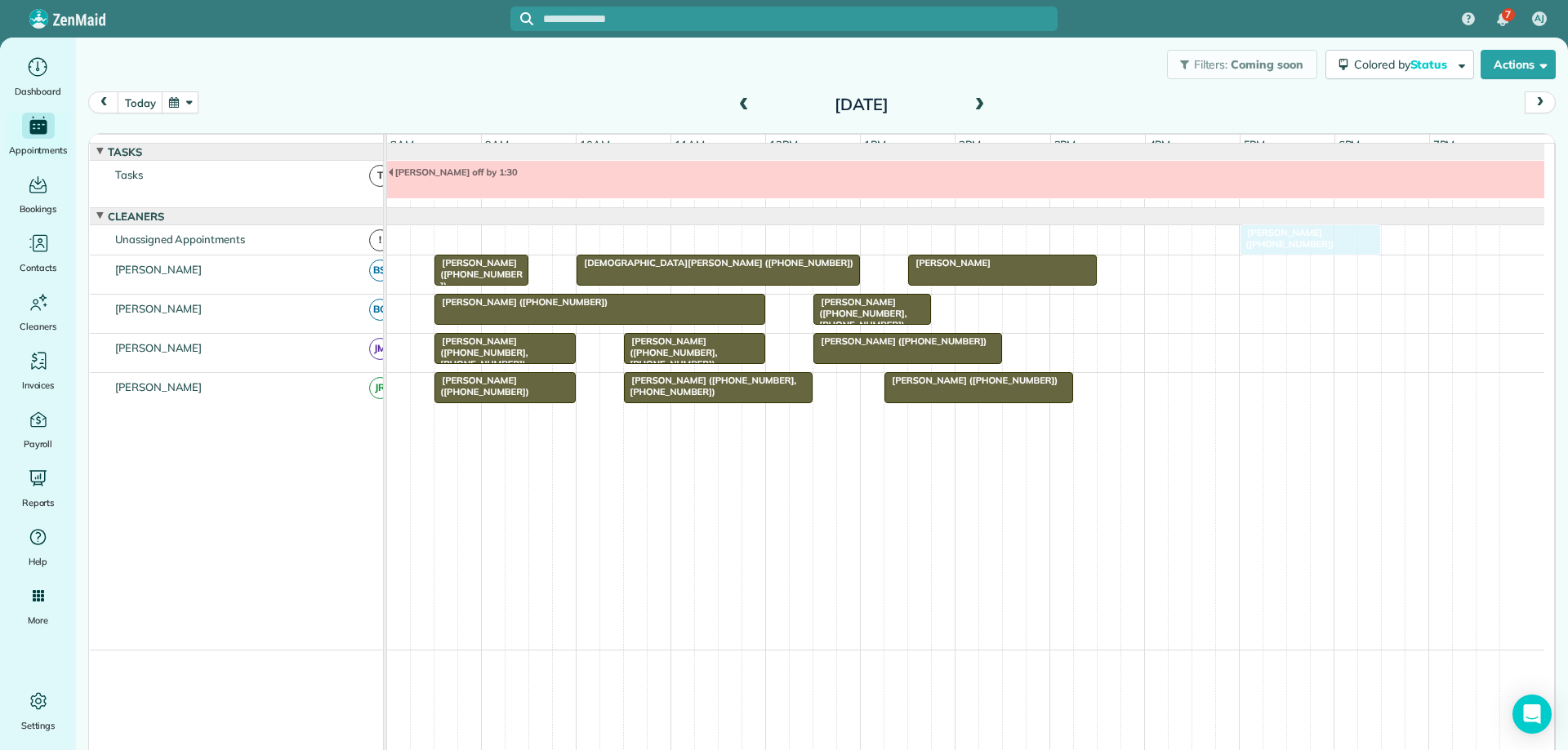
drag, startPoint x: 1034, startPoint y: 314, endPoint x: 1254, endPoint y: 259, distance: 226.8
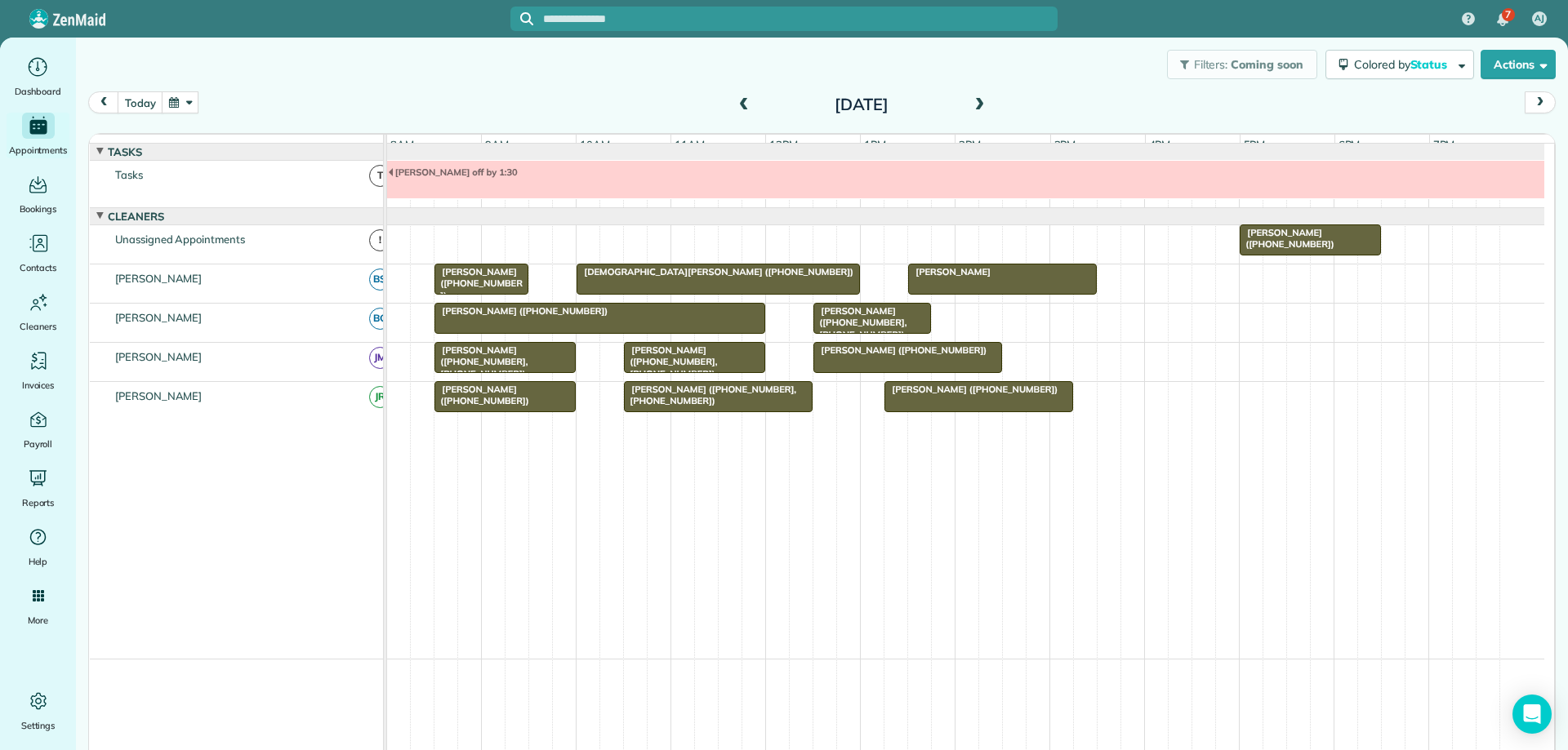
click at [948, 411] on div at bounding box center [978, 397] width 187 height 30
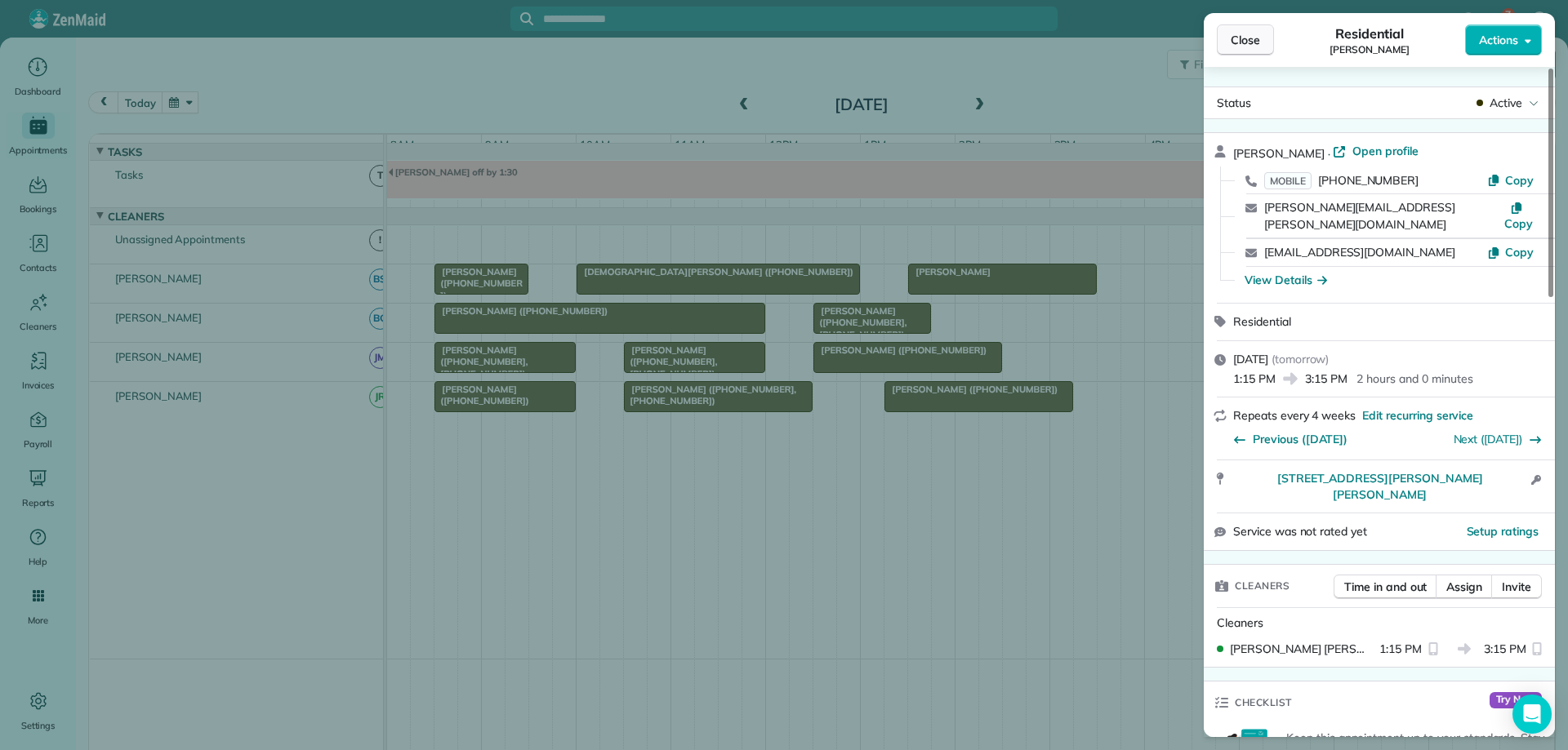
click at [1233, 30] on button "Close" at bounding box center [1246, 40] width 57 height 31
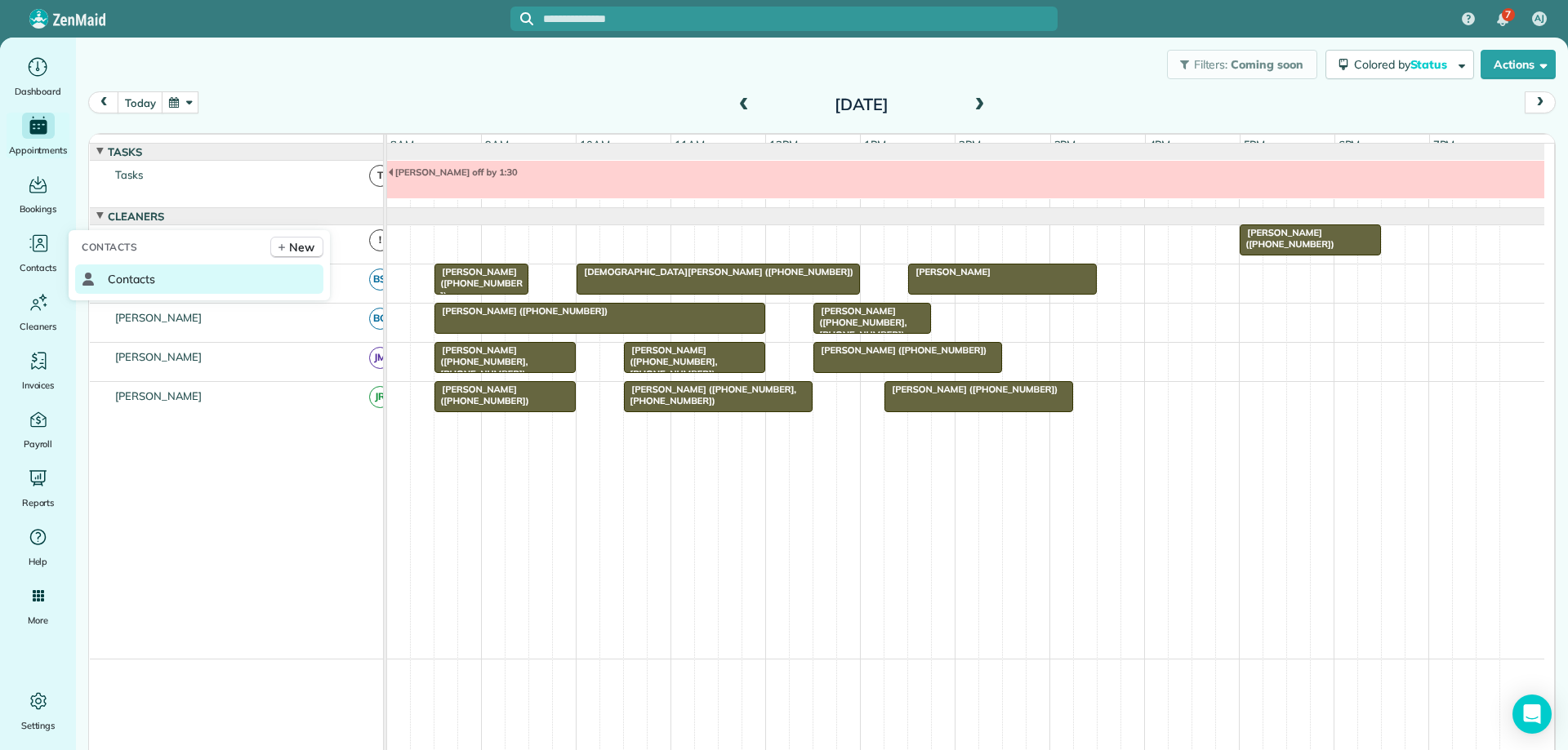
click at [139, 276] on span "Contacts" at bounding box center [131, 280] width 48 height 16
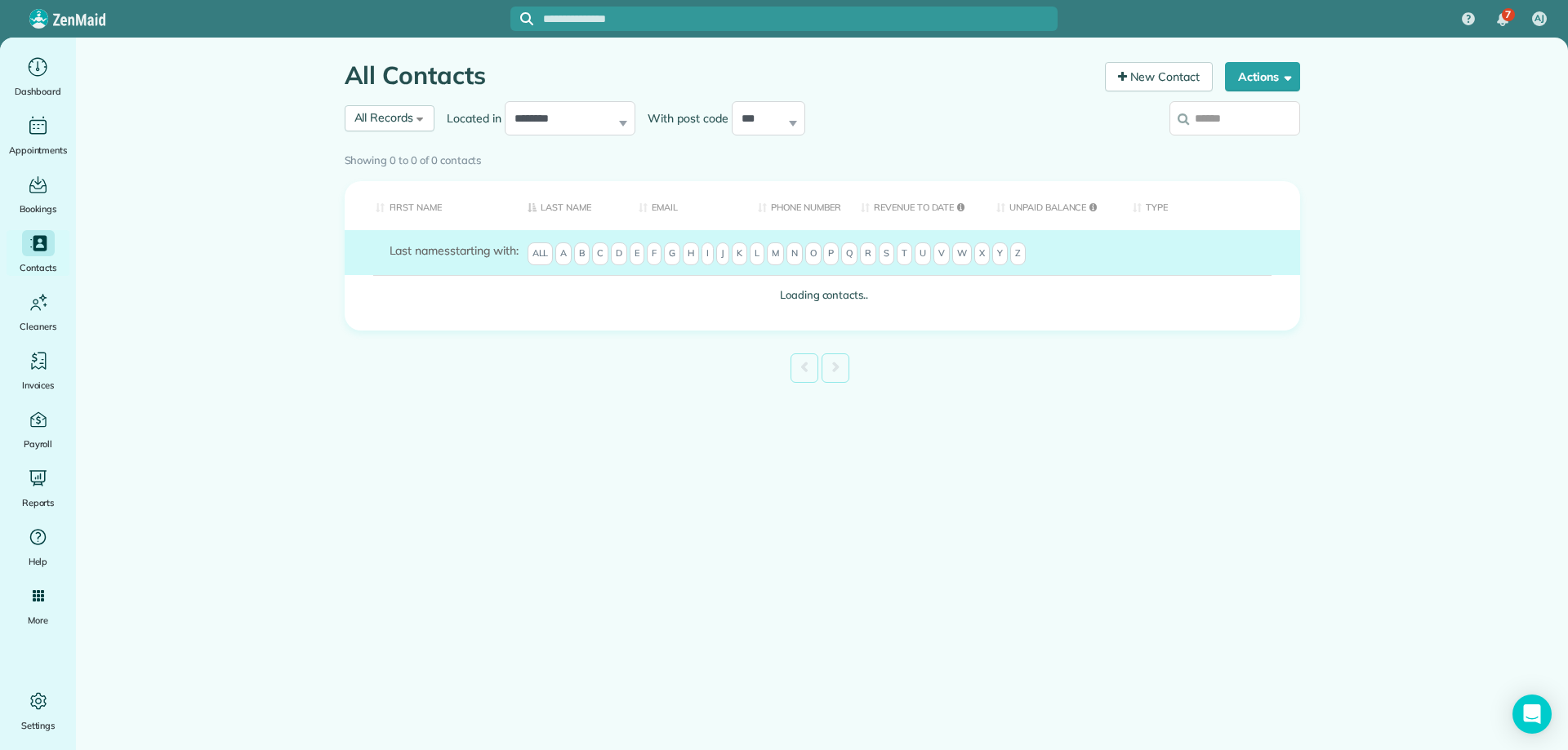
click at [1228, 120] on input "search" at bounding box center [1234, 118] width 130 height 34
type input "*"
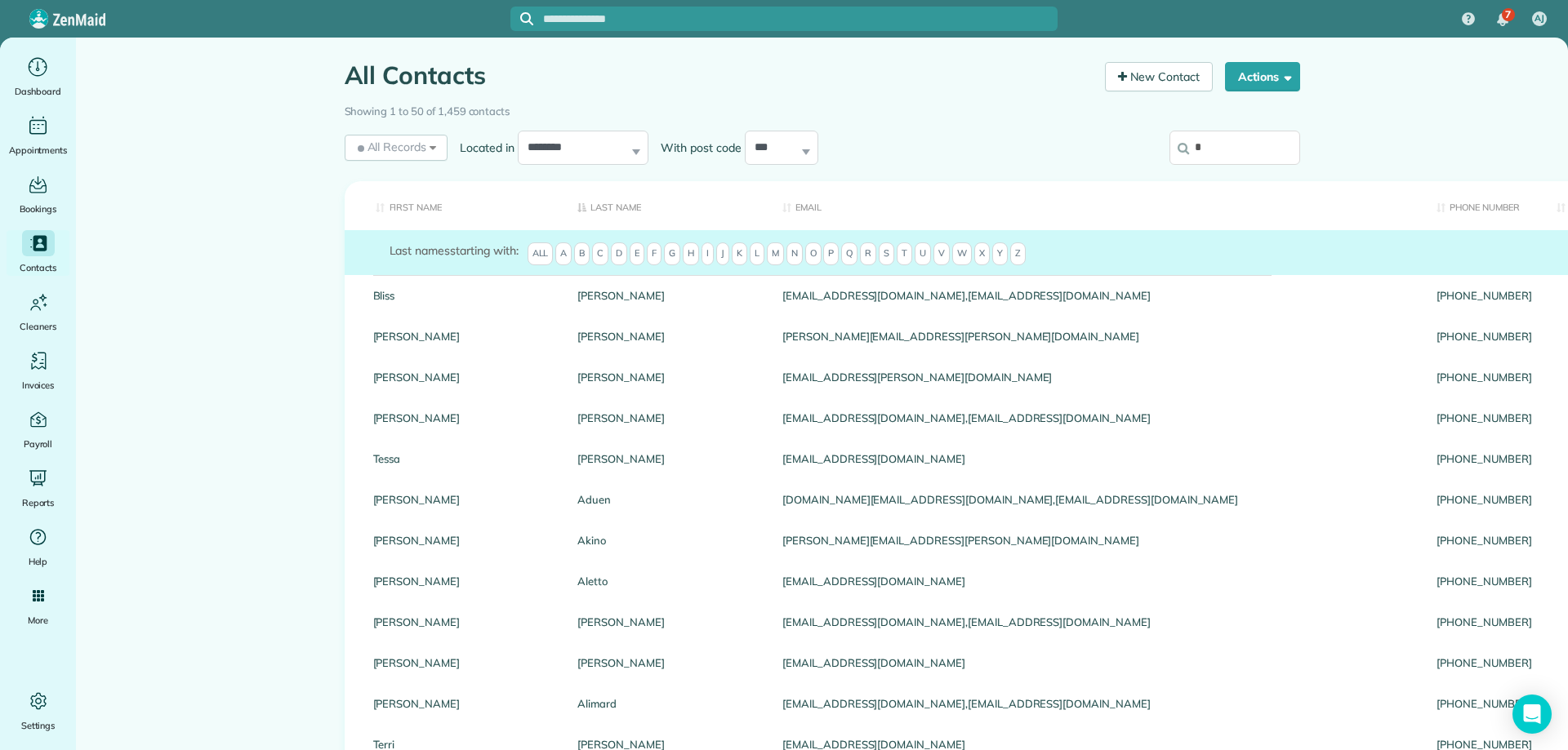
click at [1244, 148] on input "*" at bounding box center [1234, 148] width 130 height 34
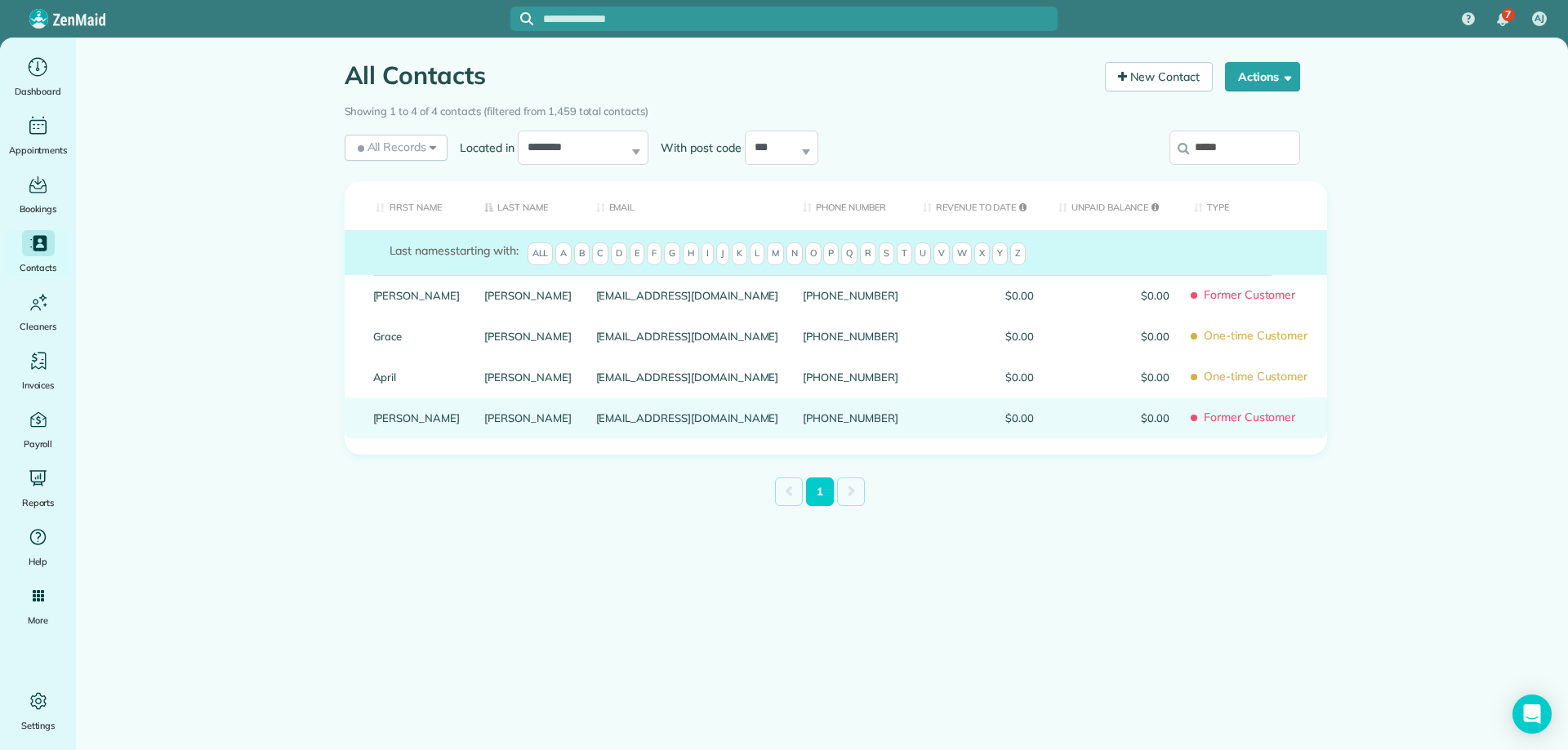
type input "*****"
click at [484, 424] on link "[PERSON_NAME]" at bounding box center [527, 418] width 88 height 11
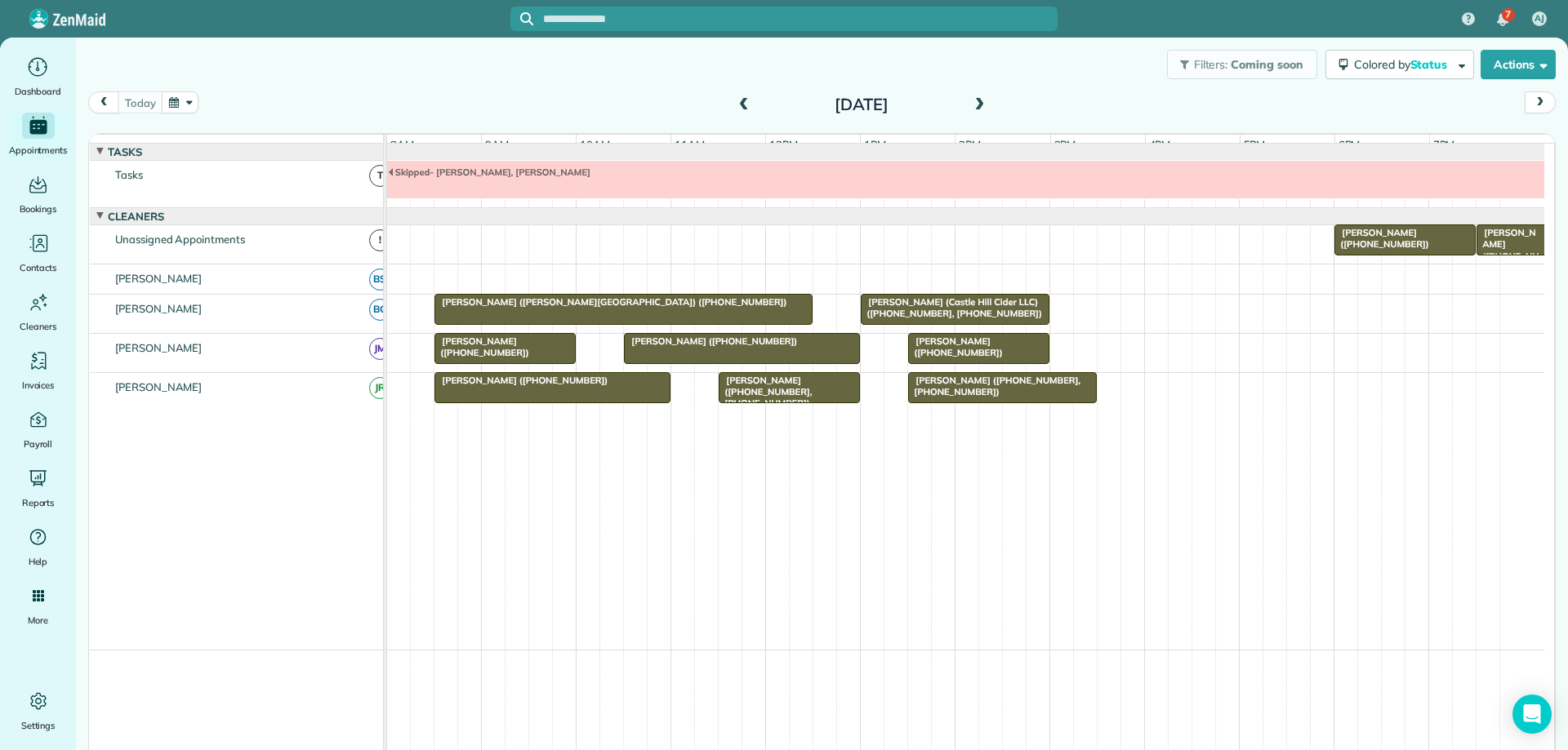
click at [689, 347] on span "[PERSON_NAME] ([PHONE_NUMBER])" at bounding box center [710, 341] width 175 height 11
